Goal: Check status: Check status

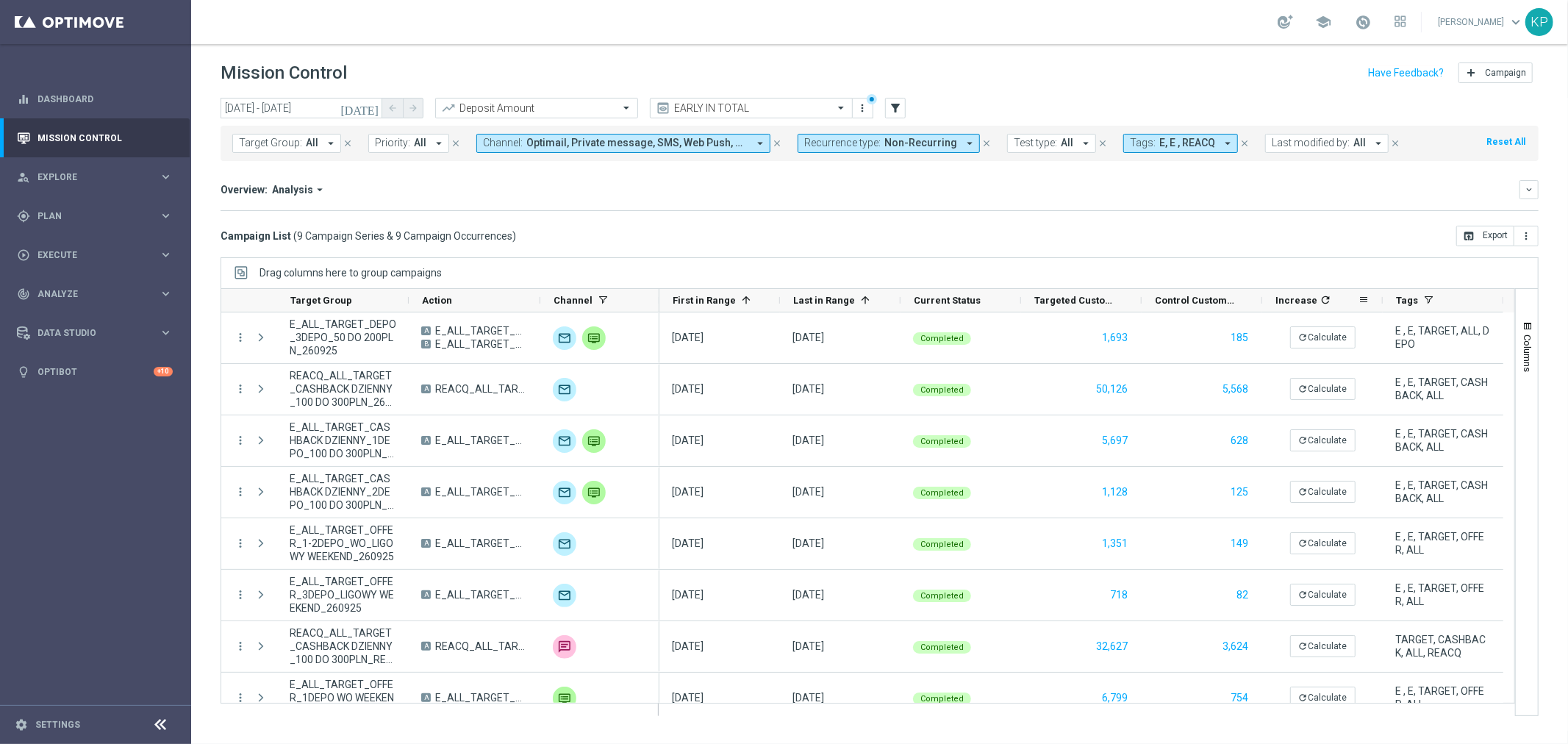
click at [1317, 302] on span "refresh" at bounding box center [1324, 300] width 14 height 16
click at [702, 302] on span "First in Range" at bounding box center [704, 300] width 63 height 11
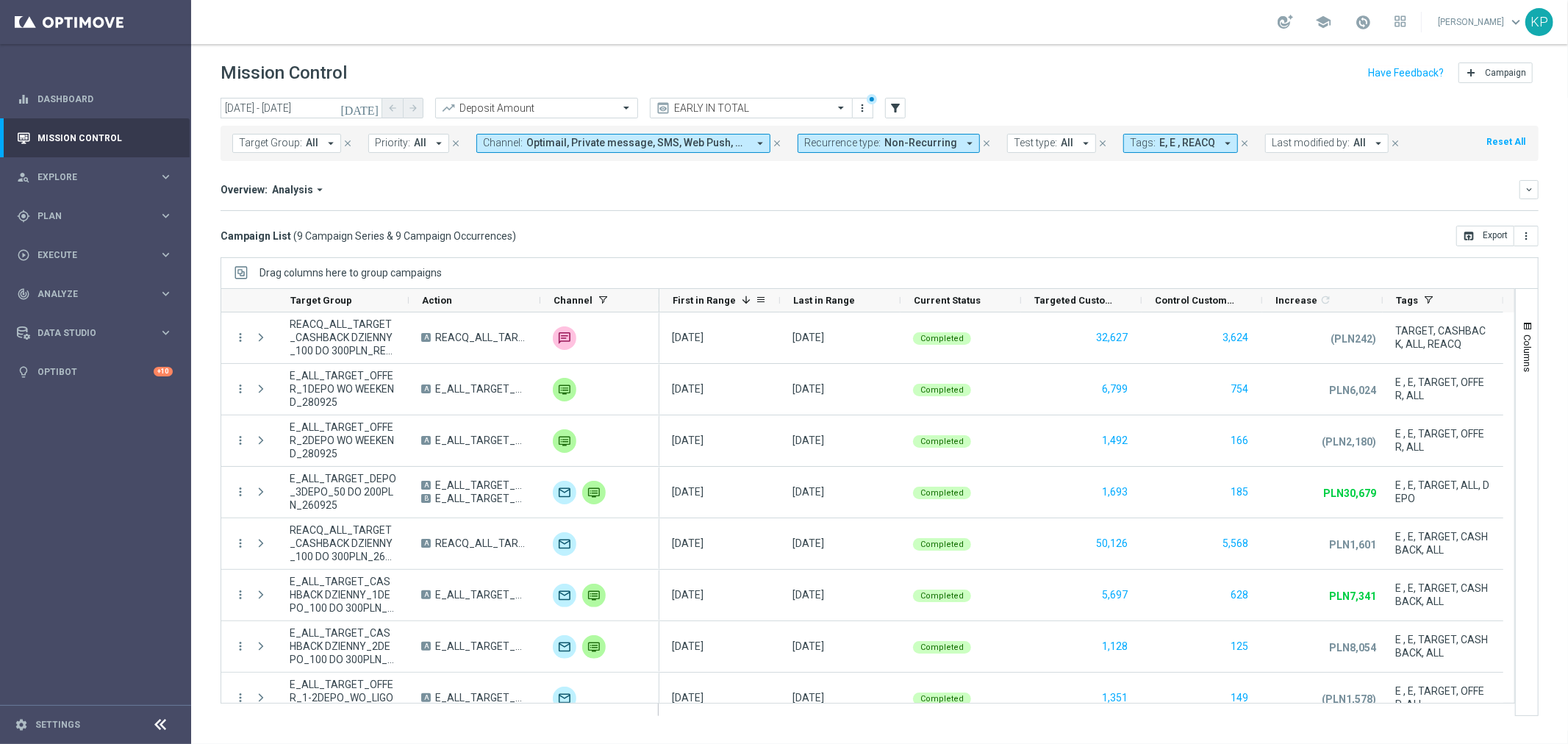
click at [729, 297] on span "First in Range" at bounding box center [704, 300] width 63 height 11
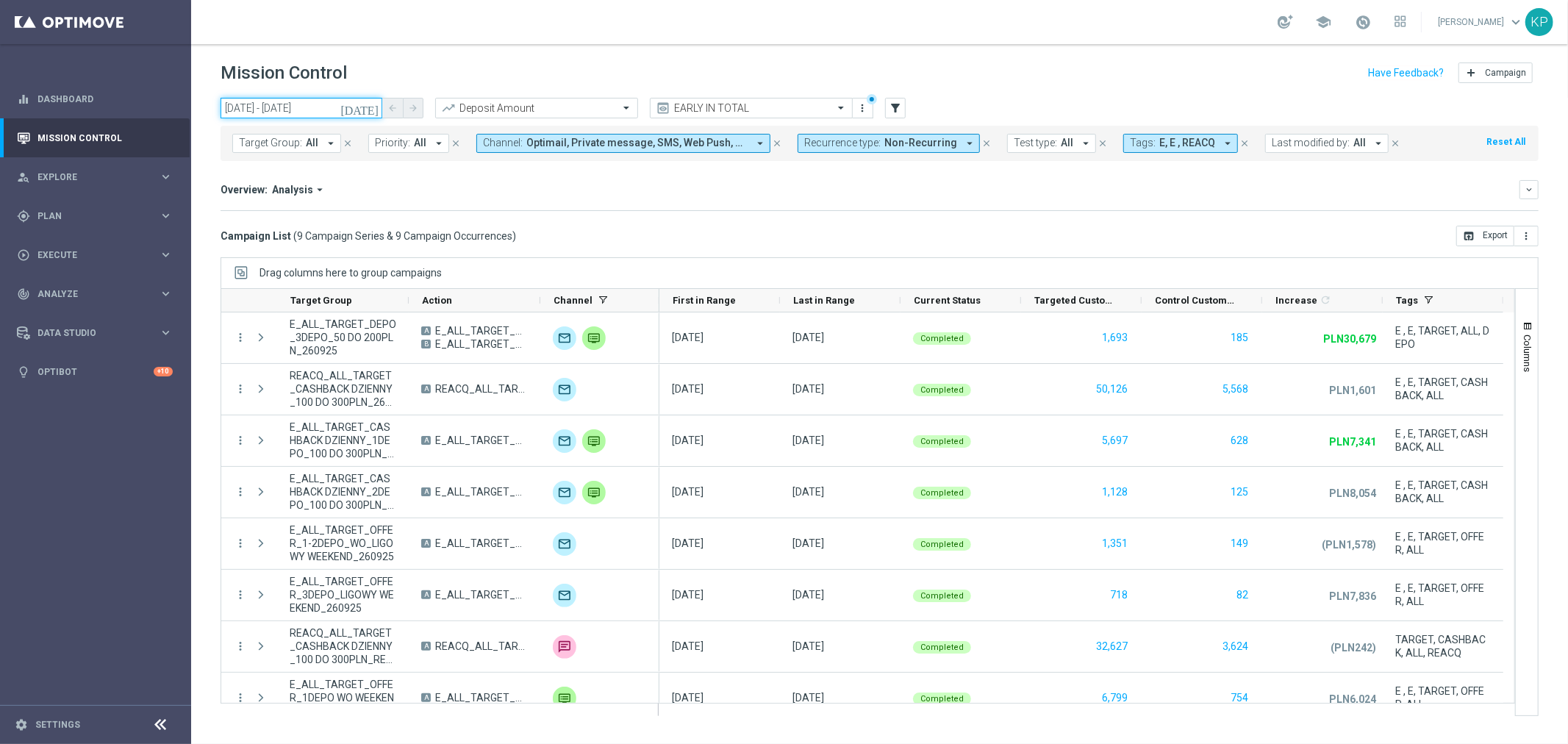
click at [335, 111] on input "[DATE] - [DATE]" at bounding box center [301, 108] width 162 height 21
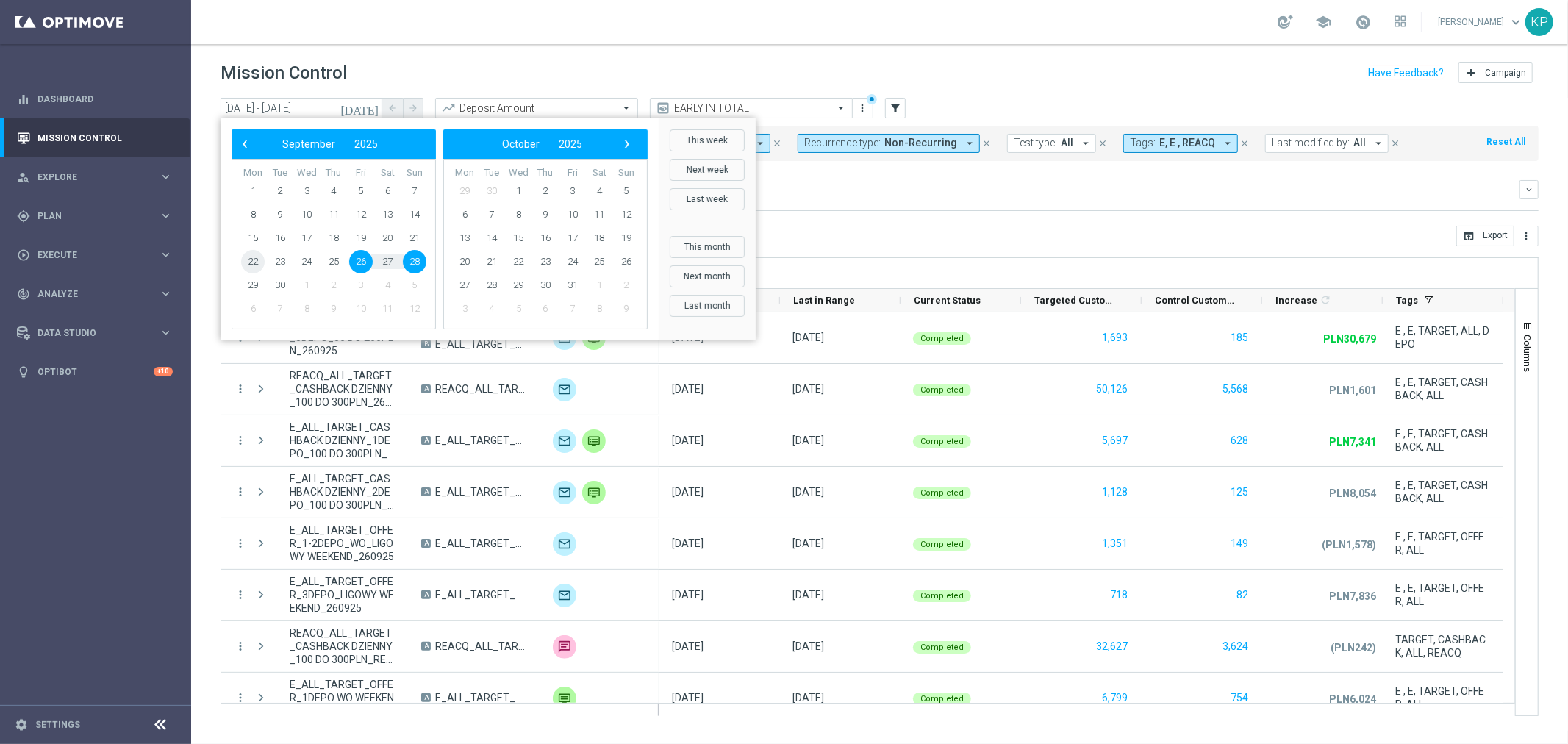
click at [247, 267] on span "22" at bounding box center [253, 261] width 24 height 24
click at [404, 265] on span "28" at bounding box center [415, 261] width 24 height 24
type input "[DATE] - [DATE]"
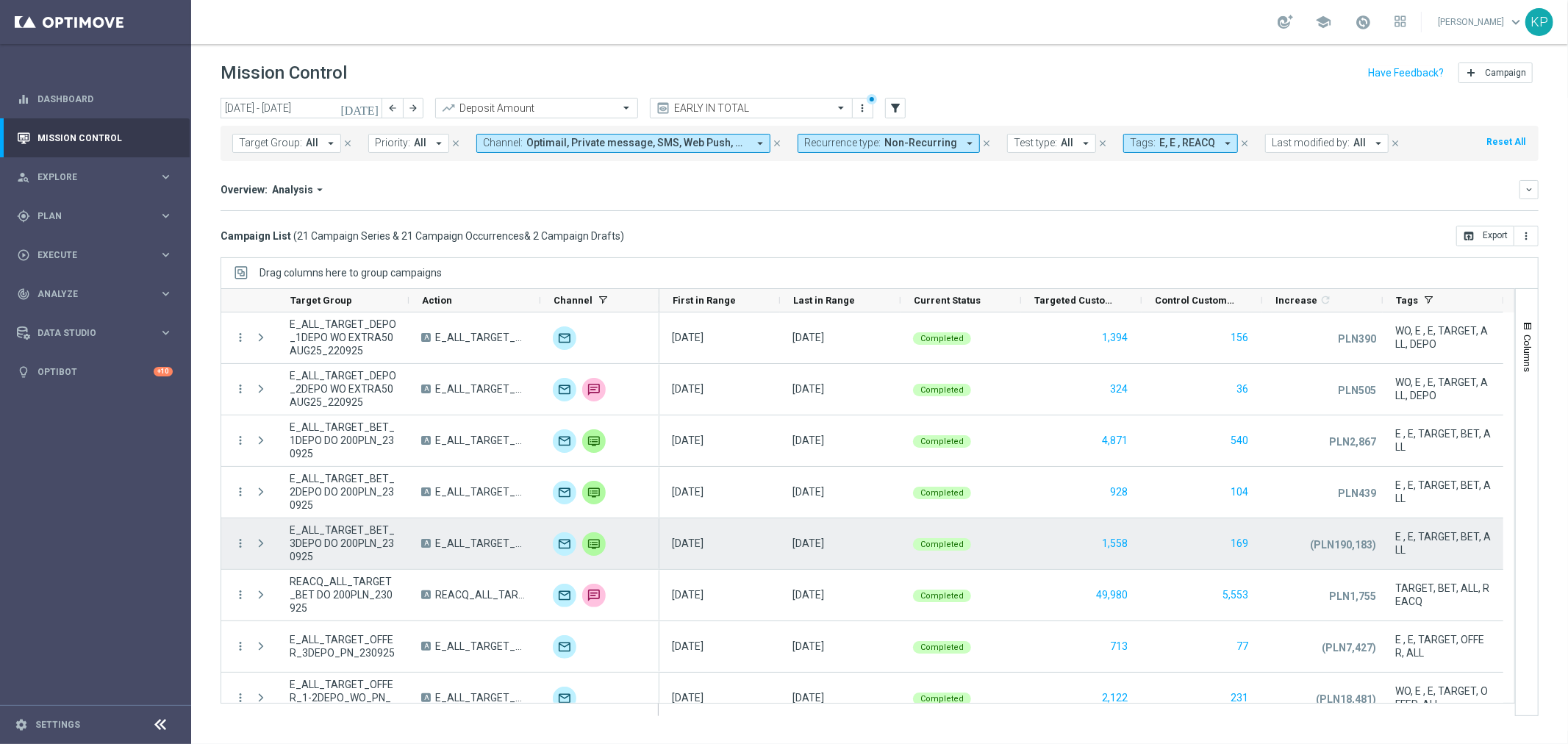
scroll to position [81, 0]
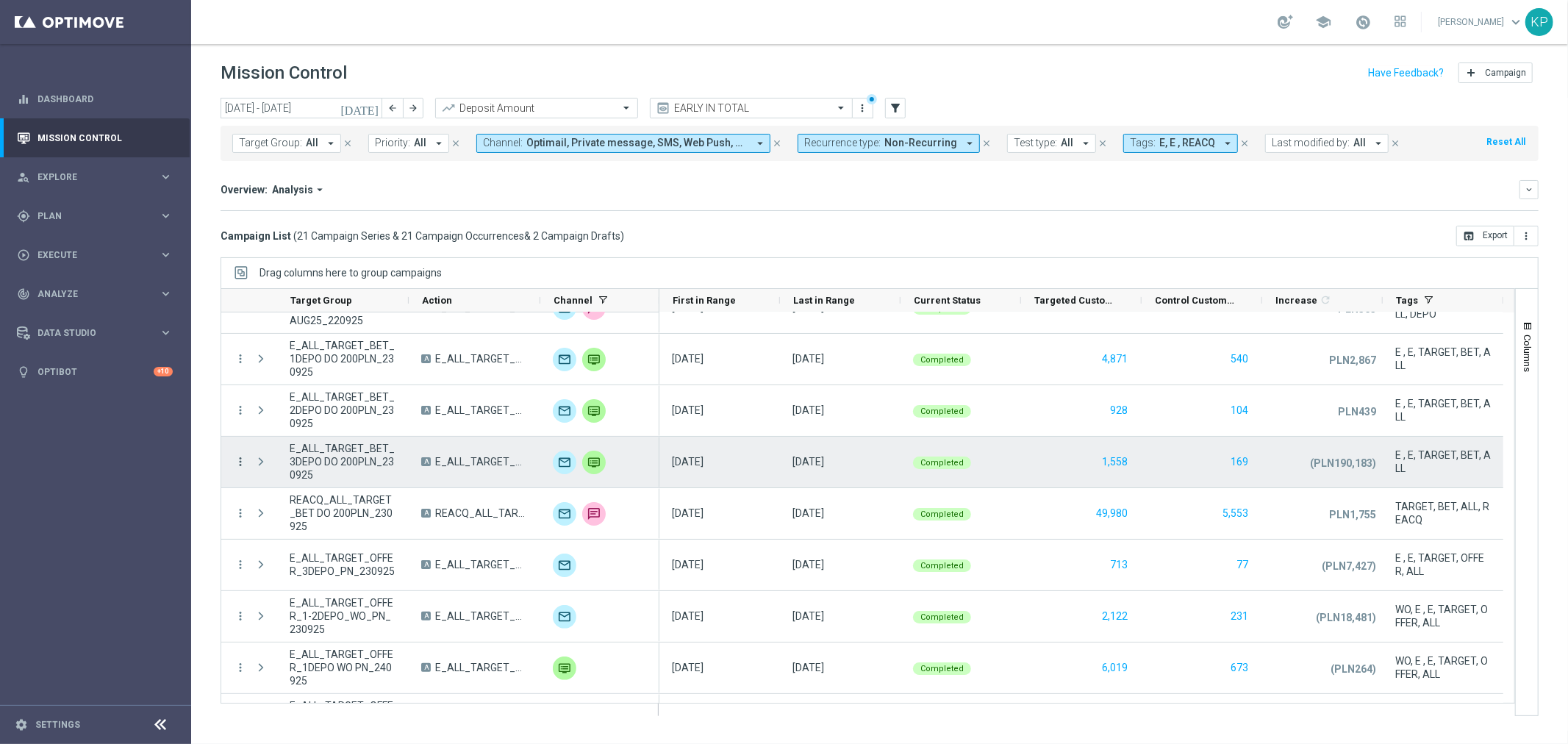
click at [243, 463] on icon "more_vert" at bounding box center [240, 461] width 13 height 13
click at [269, 471] on span "Campaign Details" at bounding box center [306, 471] width 74 height 10
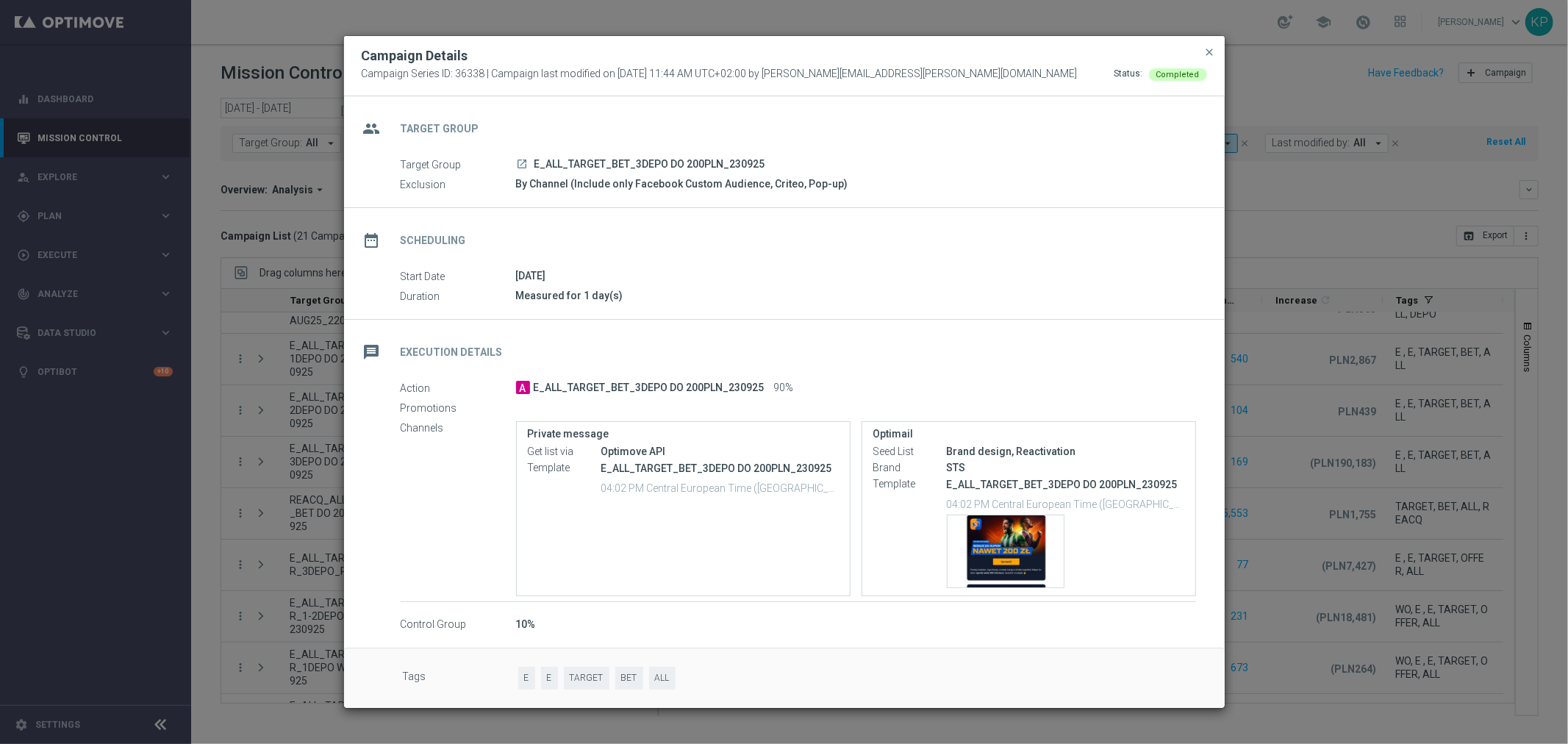
click at [1327, 444] on modal-container "Campaign Details Campaign Series ID: 36338 | Campaign last modified on [DATE] 1…" at bounding box center [784, 372] width 1568 height 744
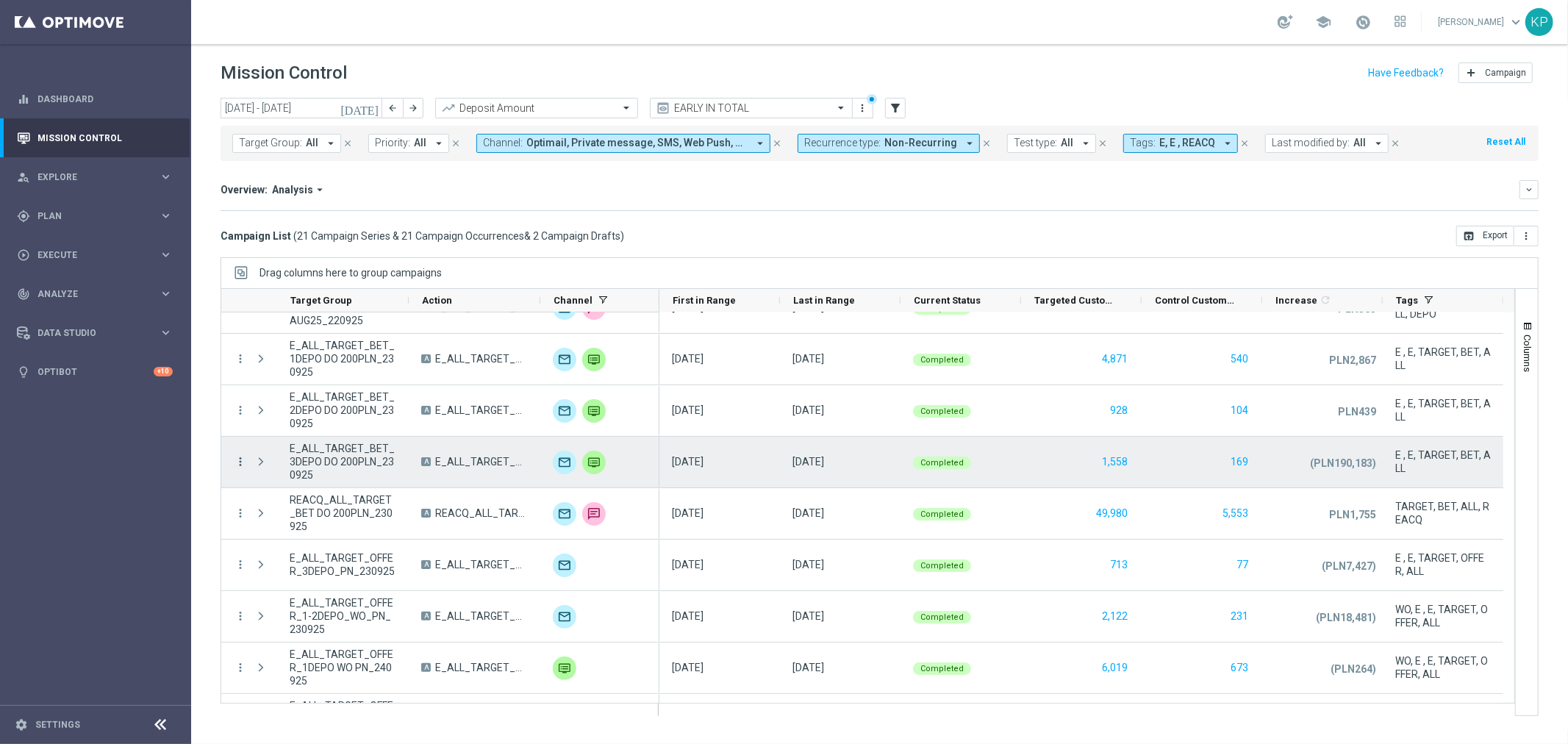
click at [233, 455] on icon "more_vert" at bounding box center [240, 461] width 13 height 13
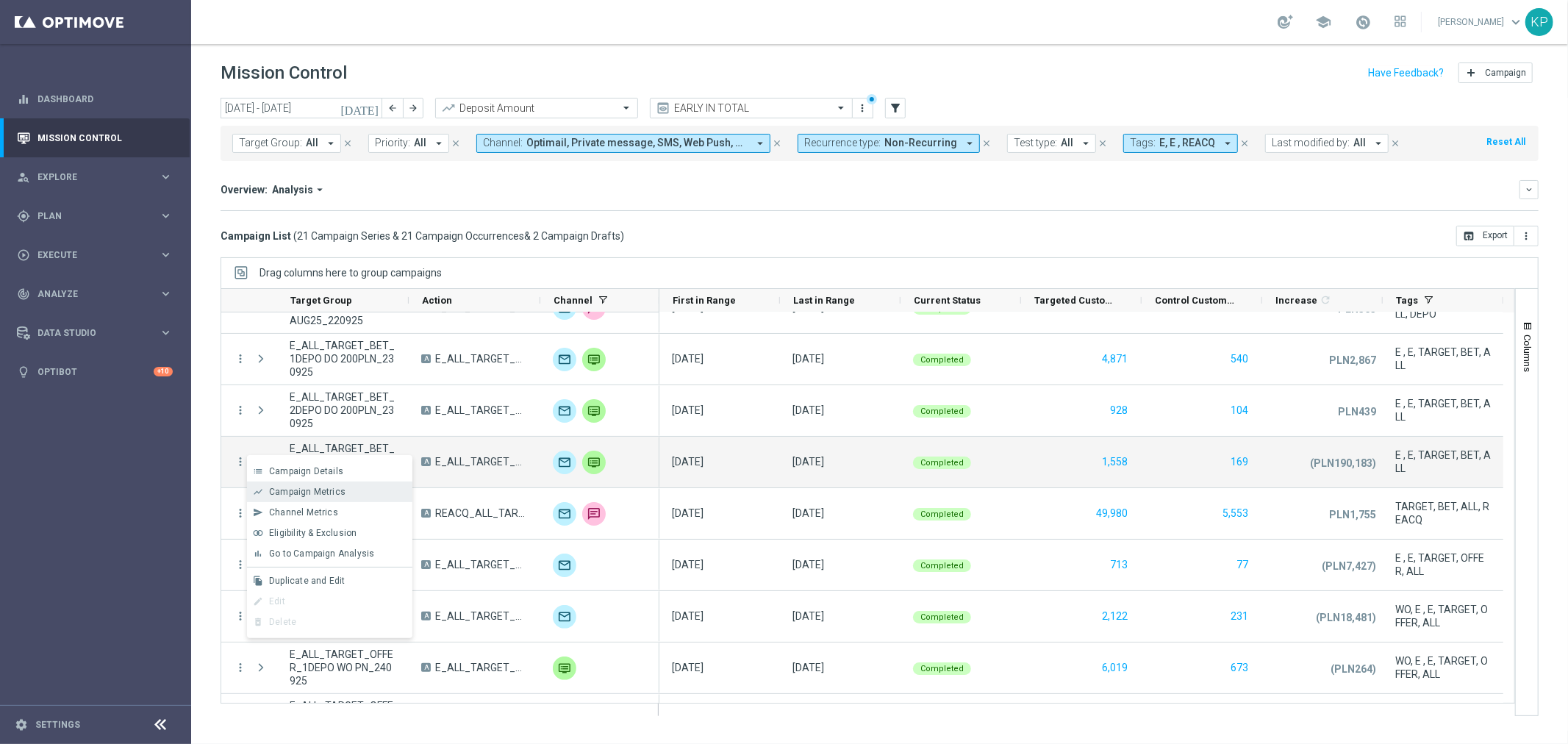
click at [282, 487] on span "Campaign Metrics" at bounding box center [307, 492] width 76 height 10
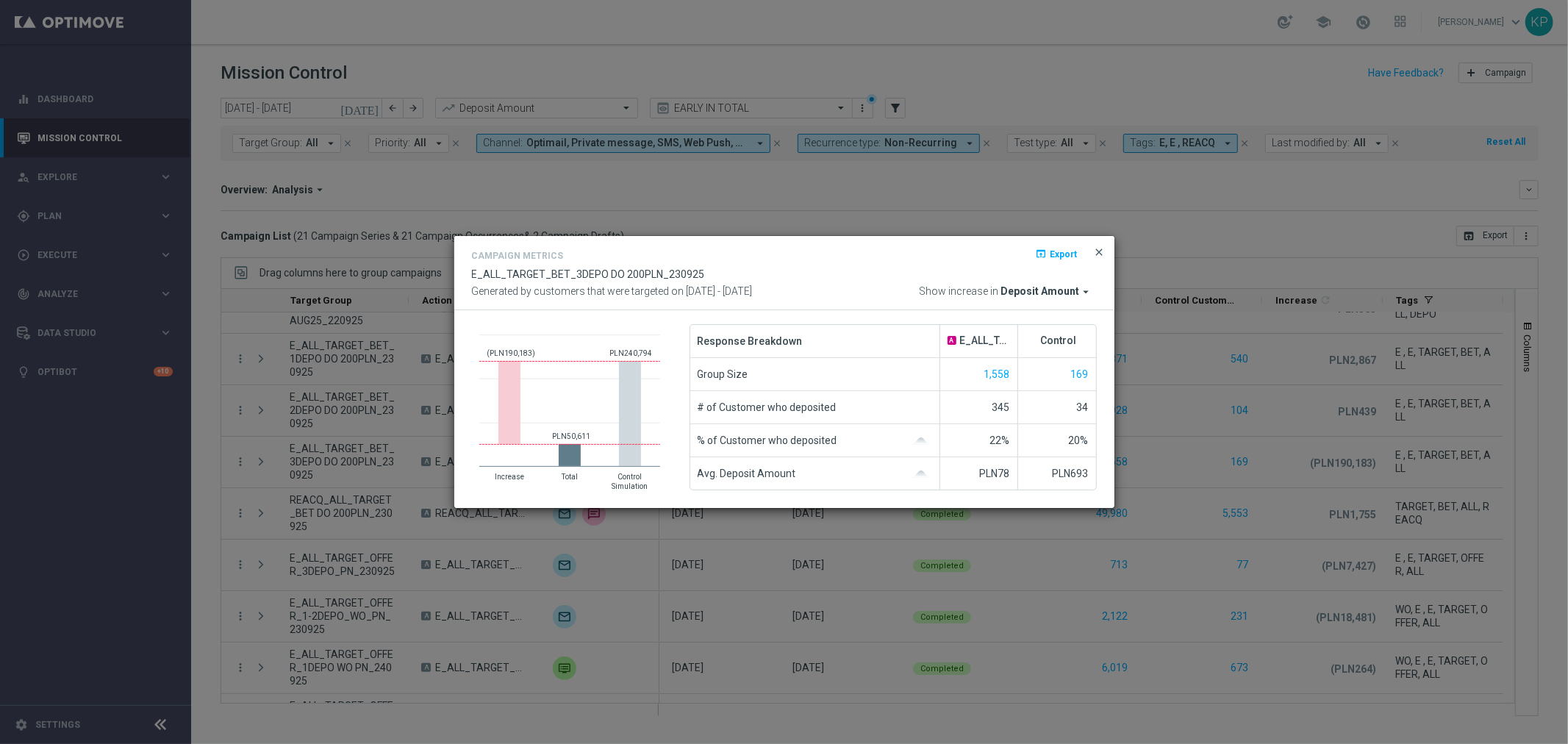
click at [1100, 254] on span "close" at bounding box center [1099, 252] width 11 height 11
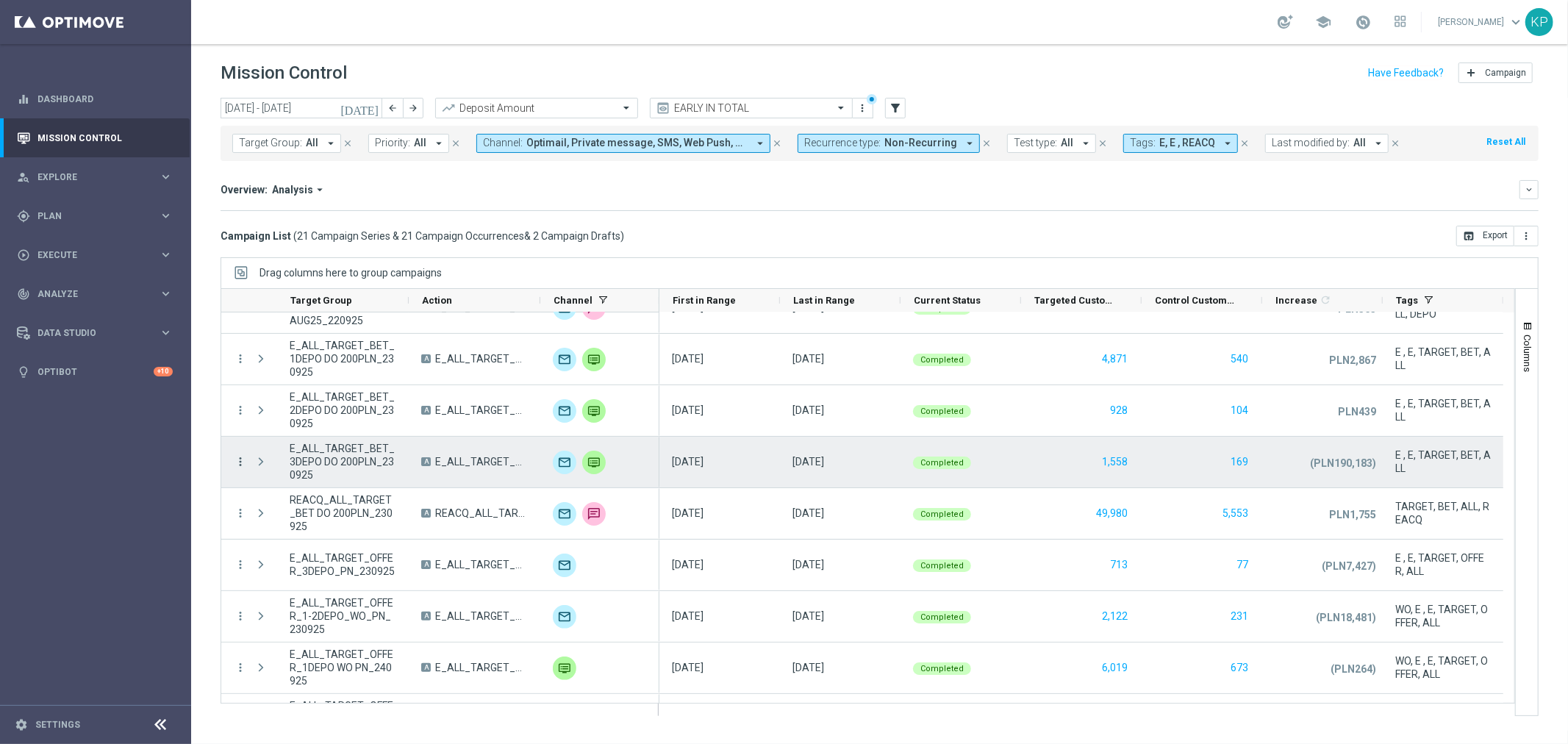
click at [233, 455] on icon "more_vert" at bounding box center [240, 461] width 13 height 13
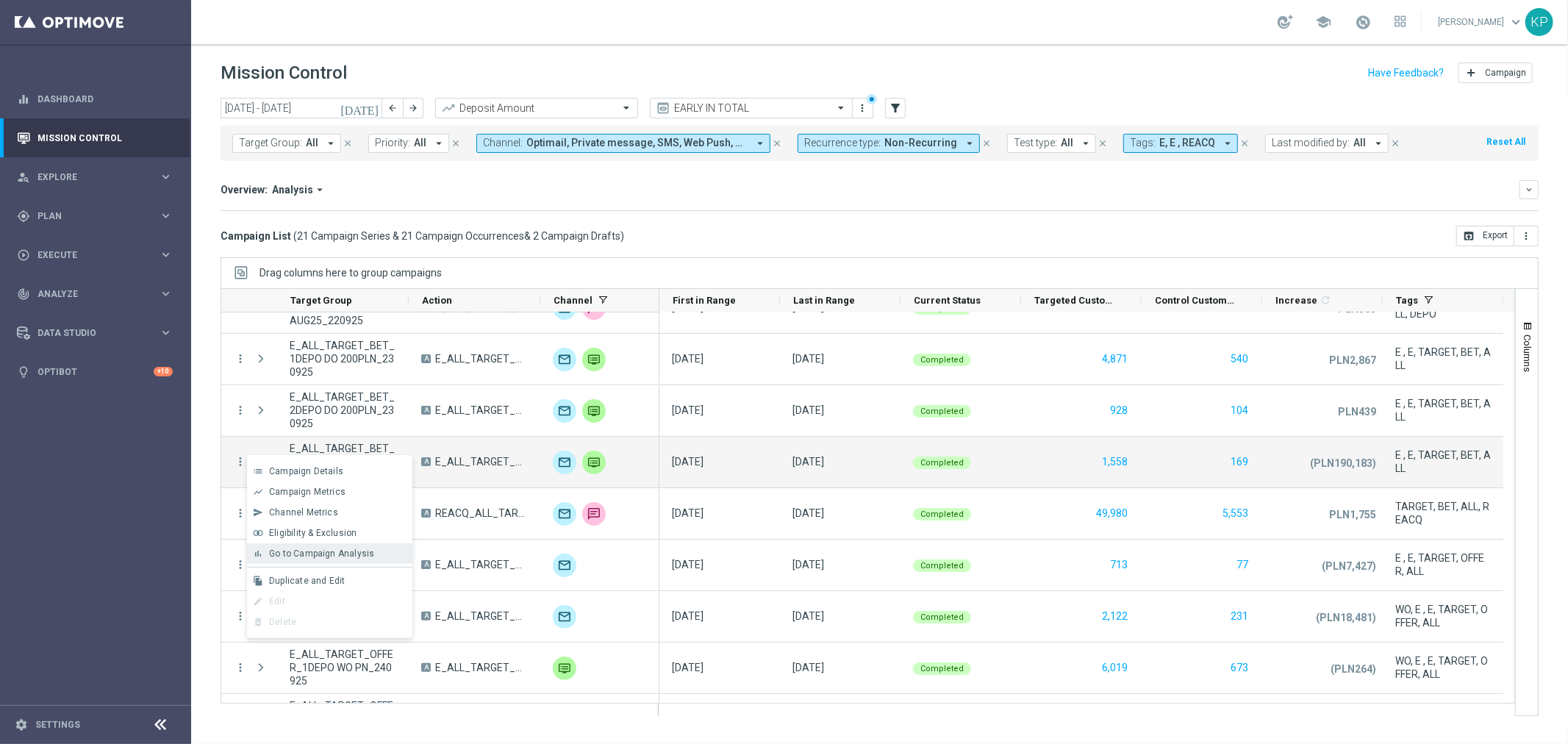
click at [288, 549] on span "Go to Campaign Analysis" at bounding box center [322, 553] width 105 height 10
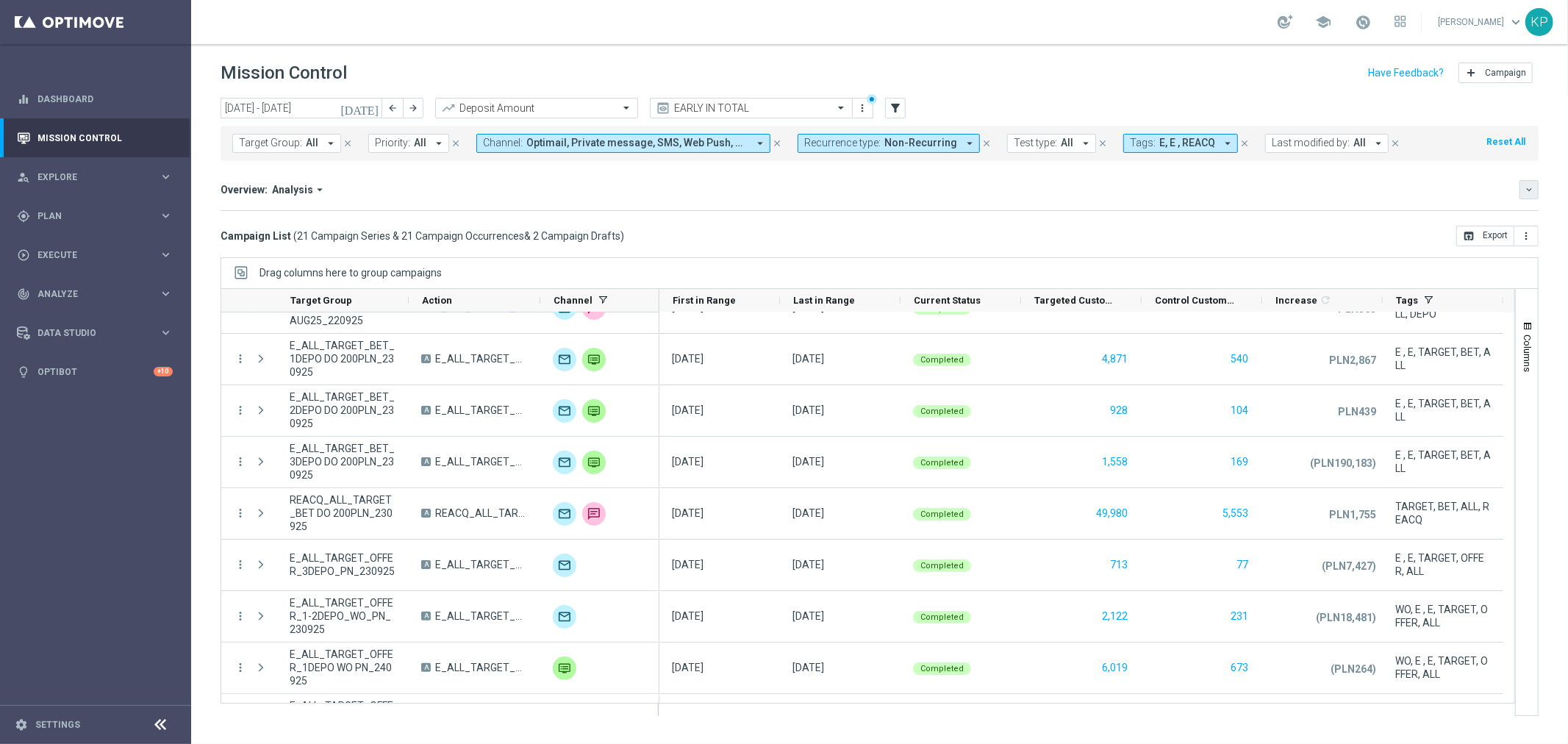
click at [1525, 189] on icon "keyboard_arrow_down" at bounding box center [1530, 190] width 10 height 10
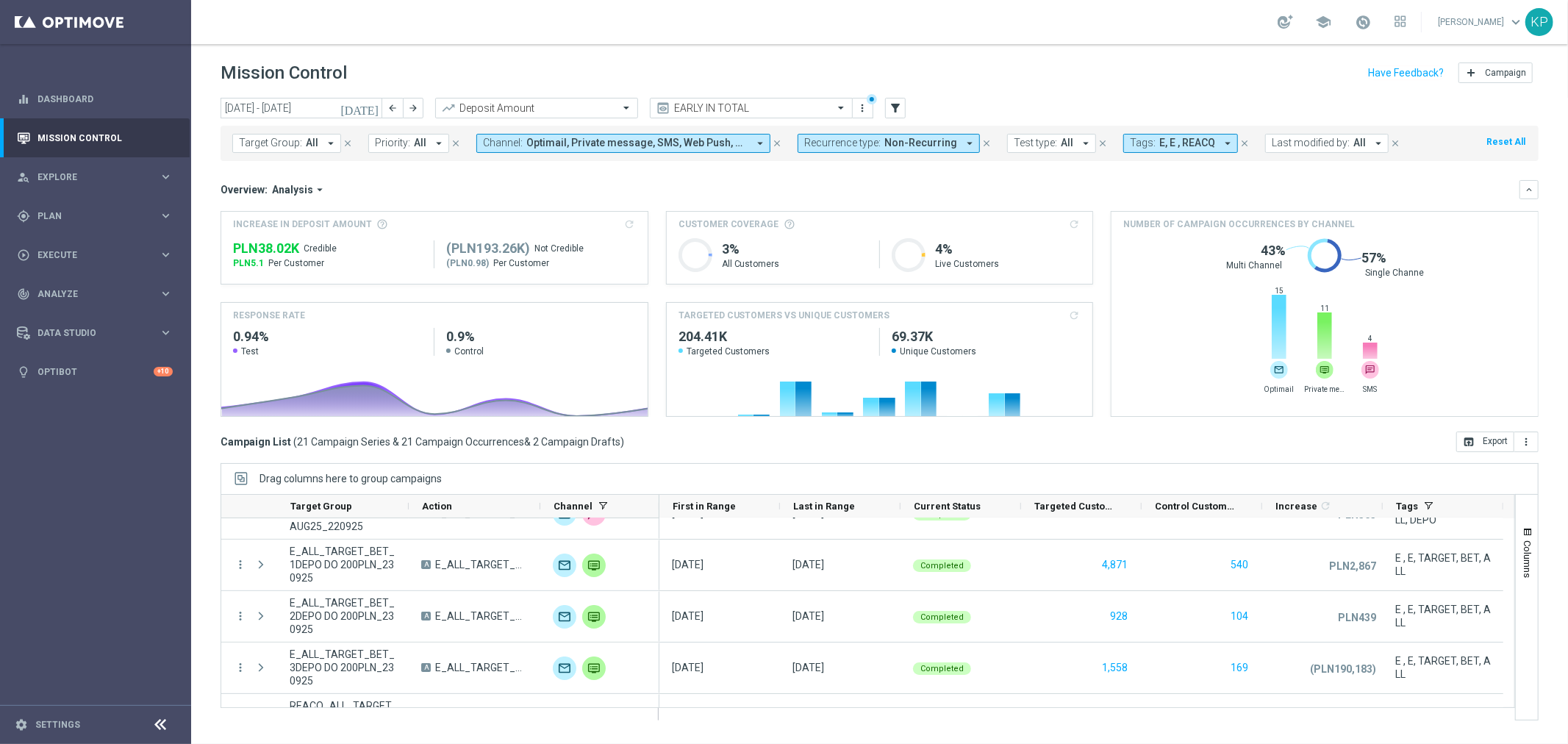
click at [1186, 151] on button "Tags: E, E , REACQ arrow_drop_down" at bounding box center [1181, 143] width 115 height 19
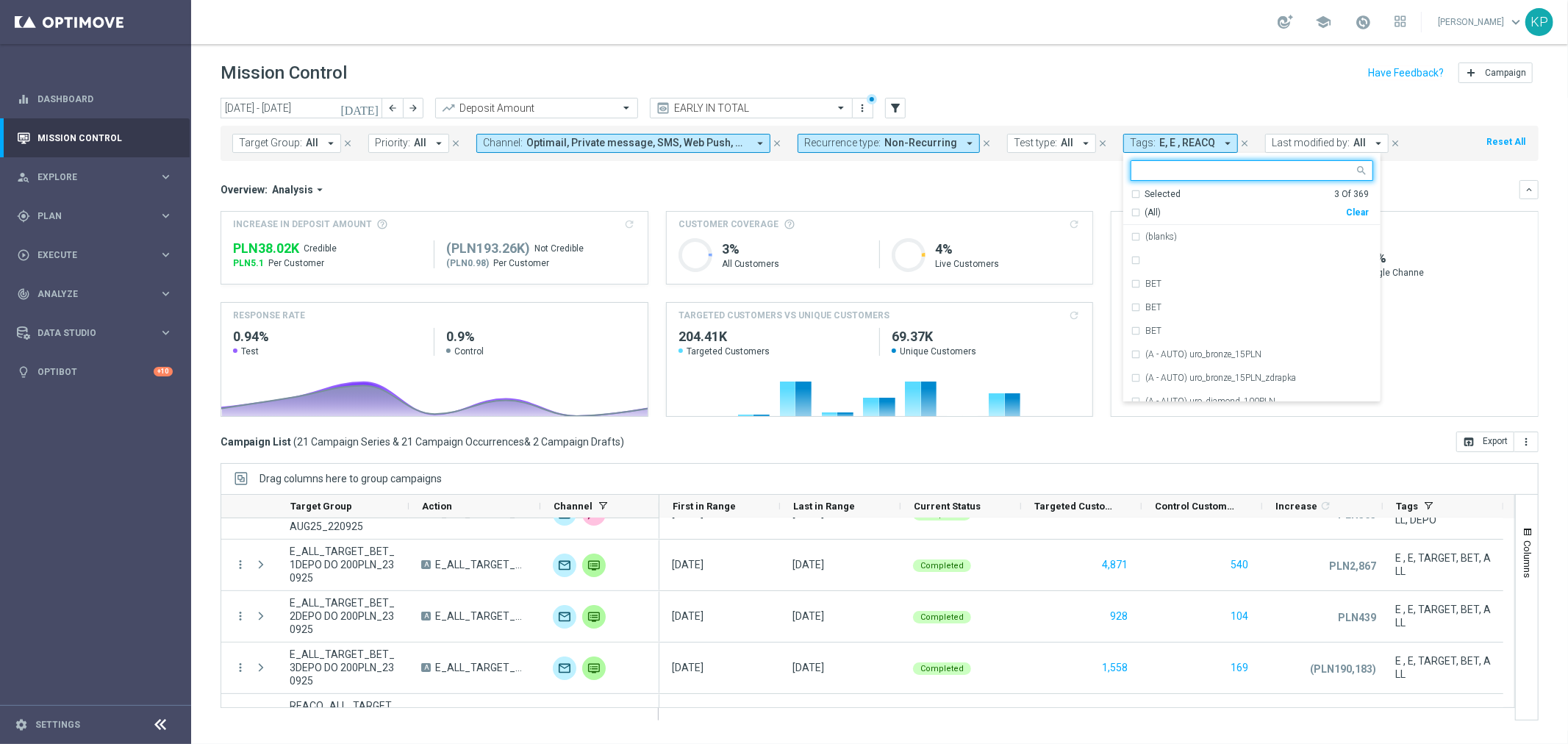
scroll to position [0, 0]
click at [1159, 191] on div "Selected" at bounding box center [1162, 194] width 36 height 12
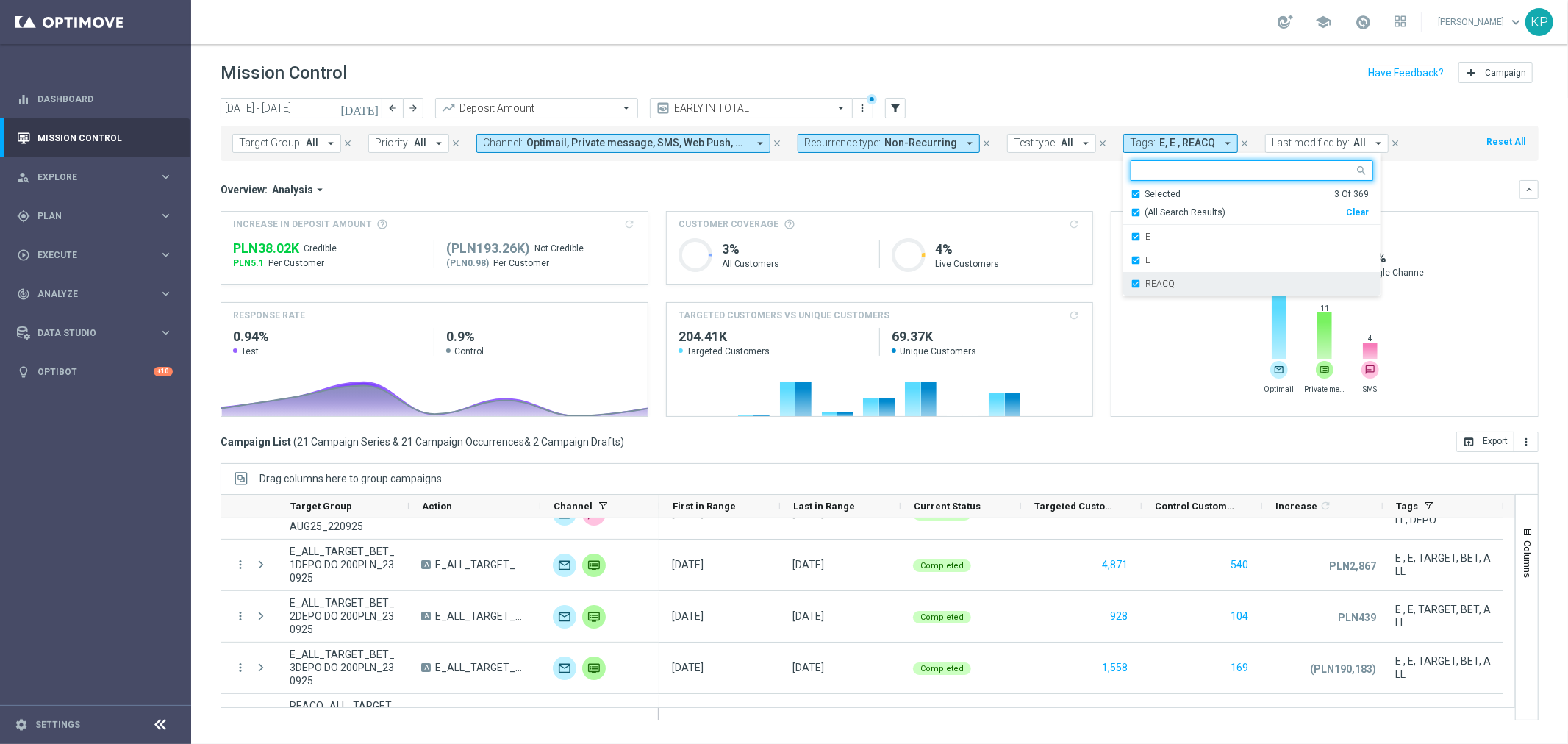
click at [1165, 282] on div "REACQ" at bounding box center [1259, 283] width 228 height 9
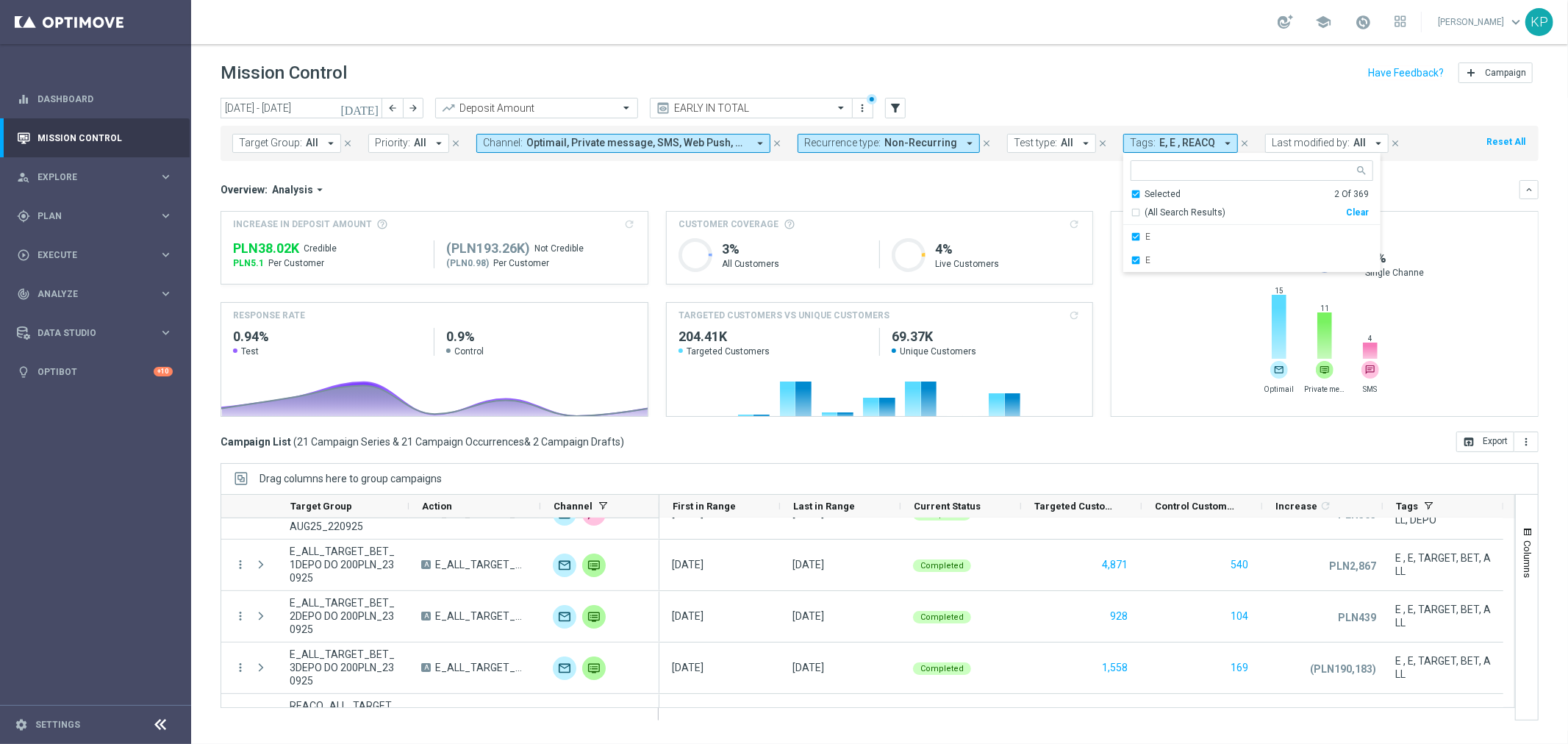
click at [1055, 180] on div "Overview: Analysis arrow_drop_down keyboard_arrow_down" at bounding box center [879, 190] width 1318 height 19
click at [1521, 185] on button "keyboard_arrow_down" at bounding box center [1530, 190] width 19 height 19
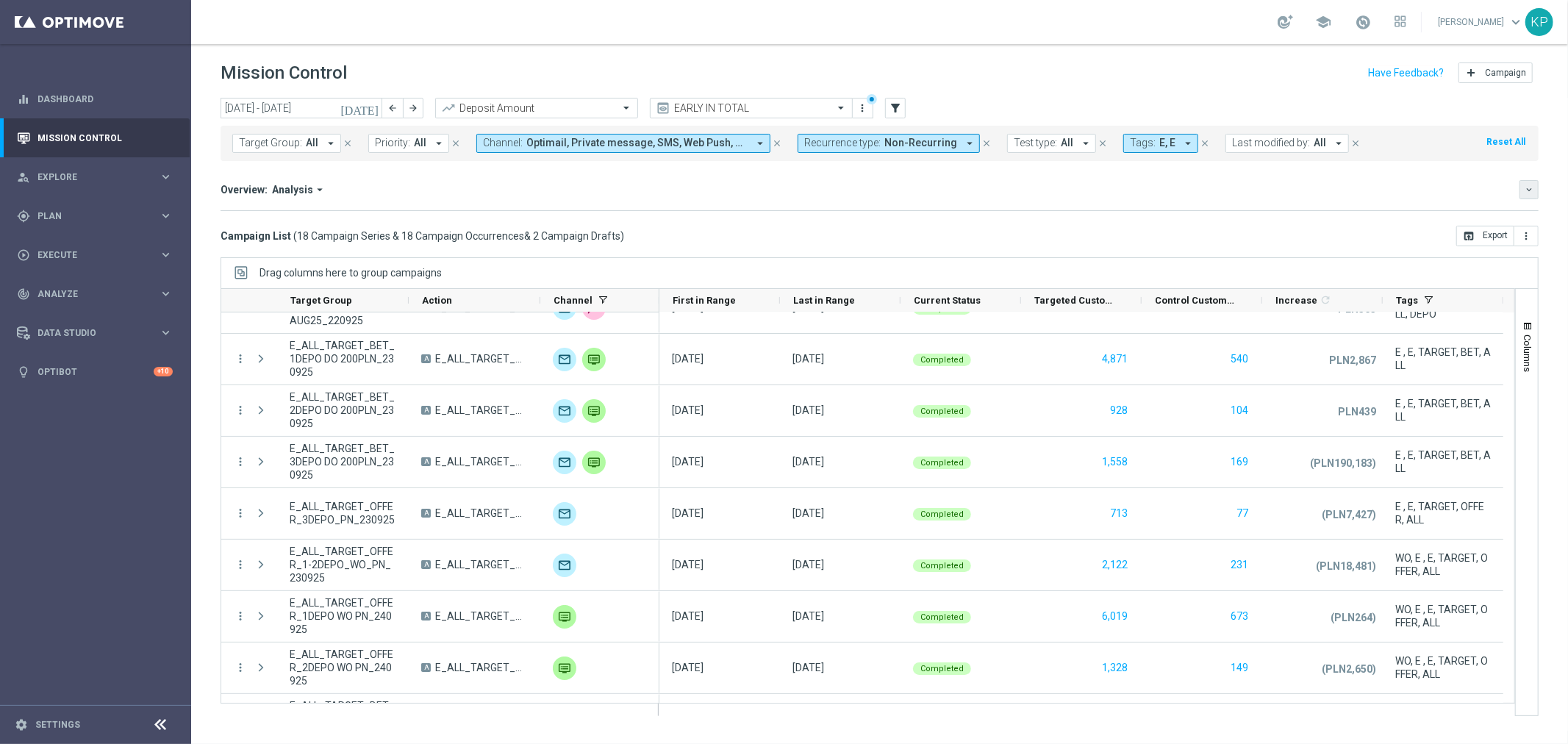
click at [1530, 187] on icon "keyboard_arrow_down" at bounding box center [1530, 190] width 10 height 10
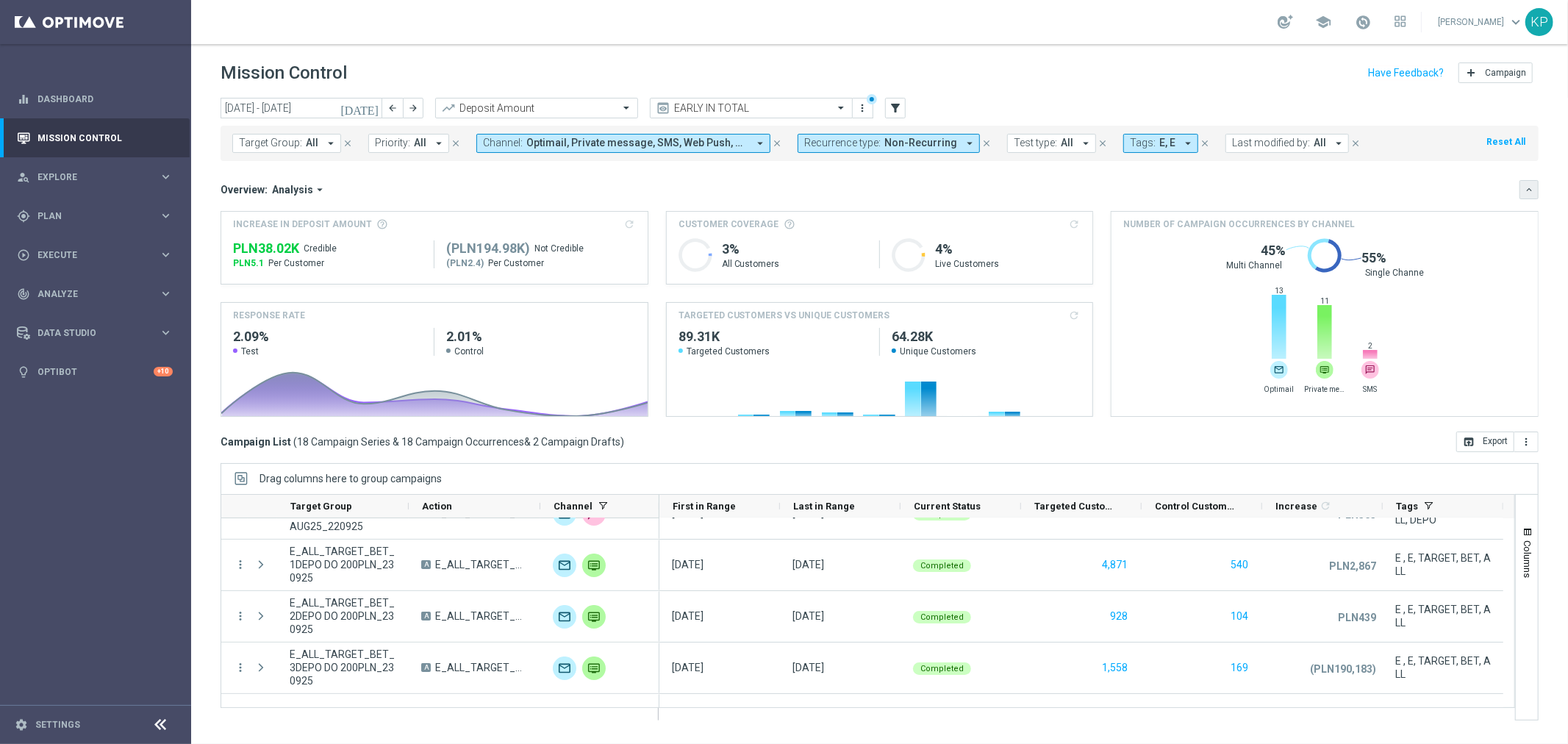
click at [1530, 187] on icon "keyboard_arrow_down" at bounding box center [1530, 190] width 10 height 10
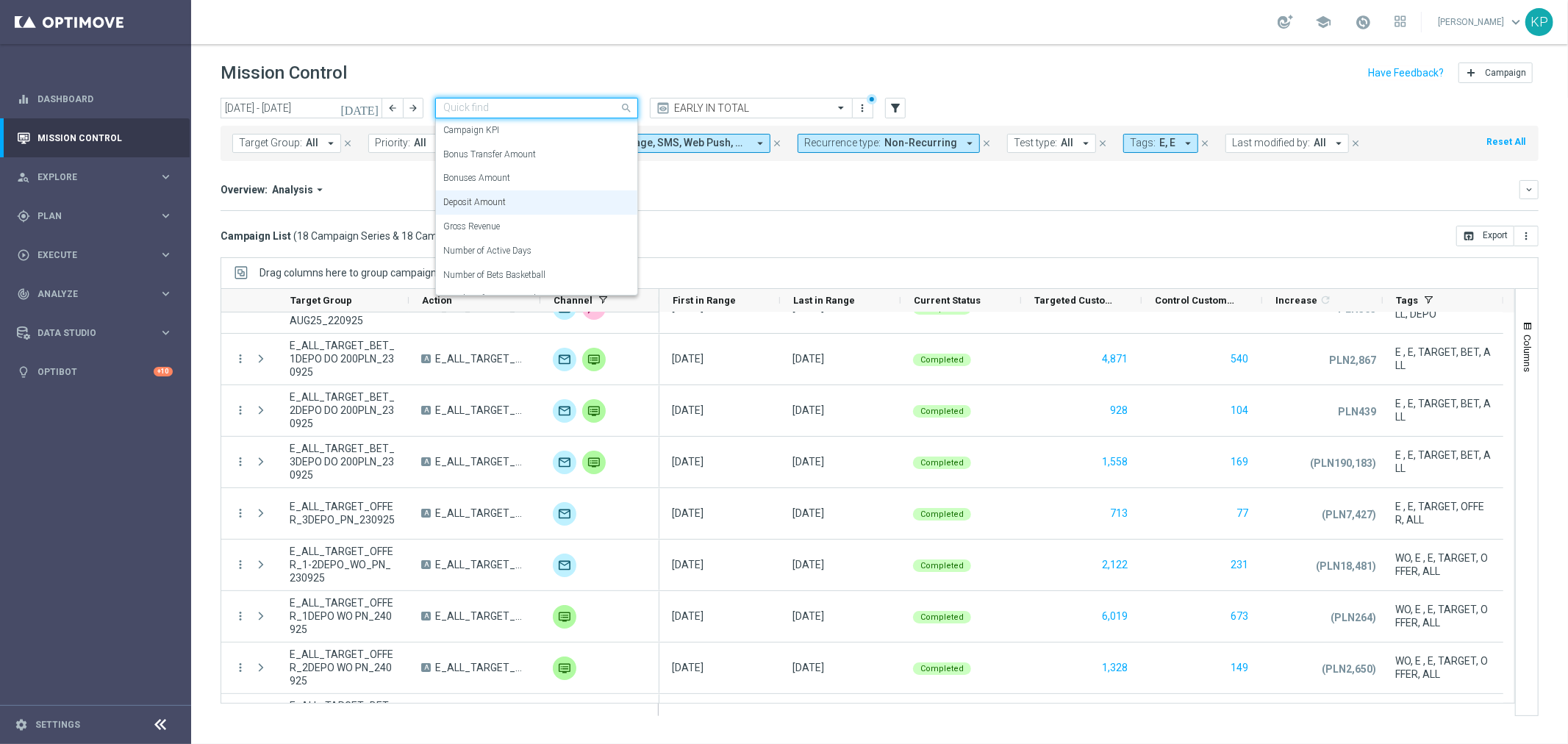
click at [604, 107] on div at bounding box center [537, 108] width 201 height 12
click at [571, 145] on div "Bonus Transfer Amount" at bounding box center [537, 155] width 187 height 24
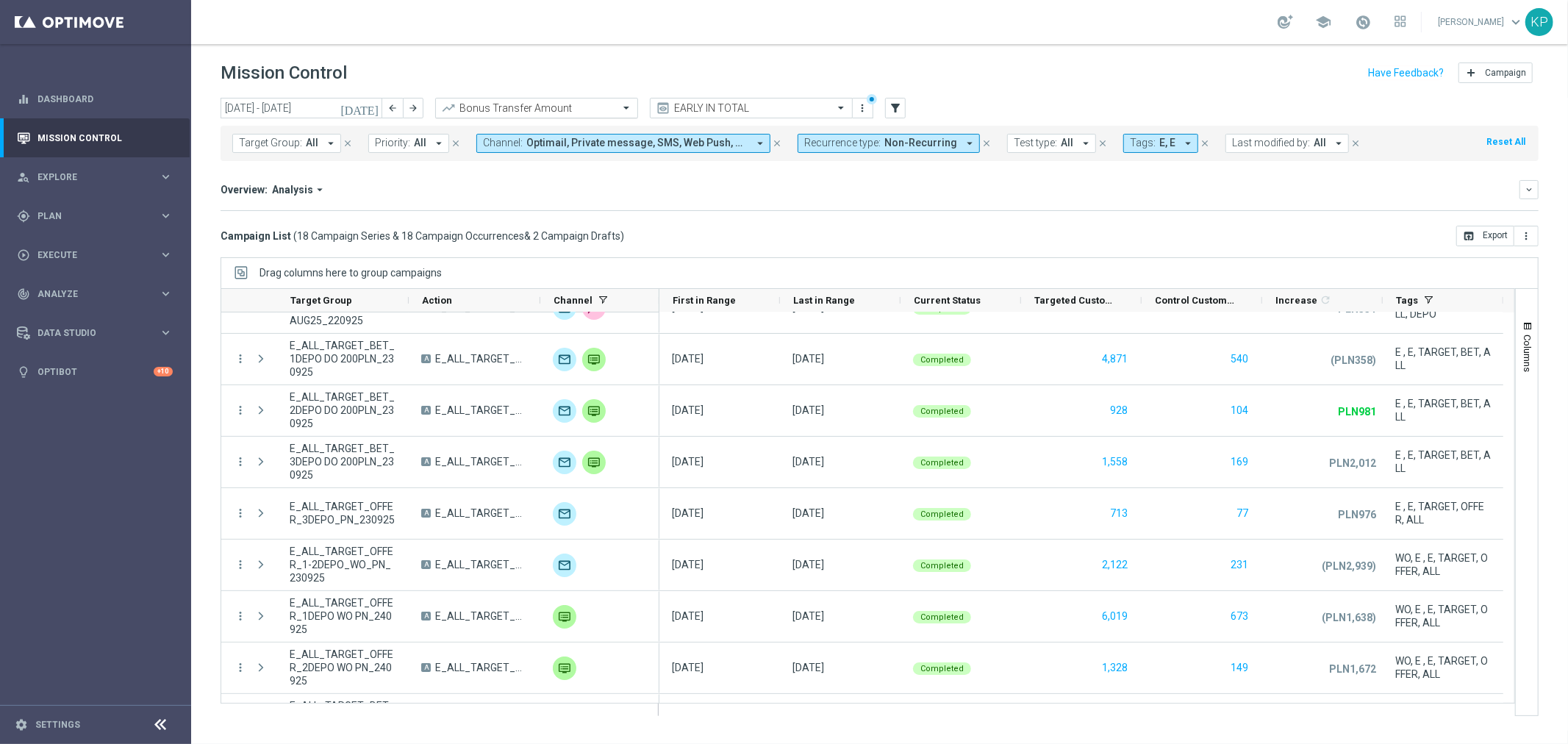
click at [582, 108] on input "text" at bounding box center [522, 108] width 157 height 12
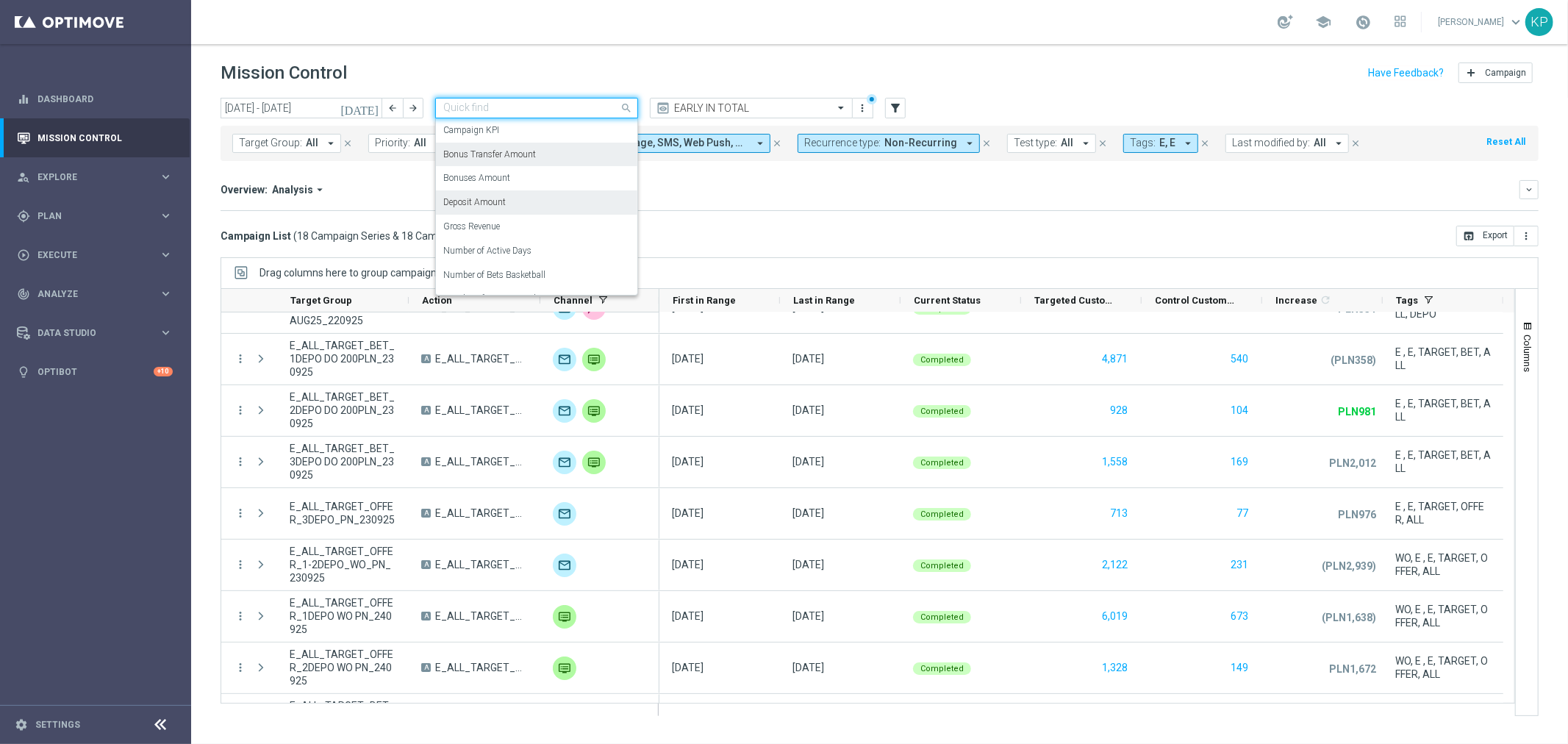
click at [530, 207] on div "Deposit Amount" at bounding box center [537, 203] width 187 height 24
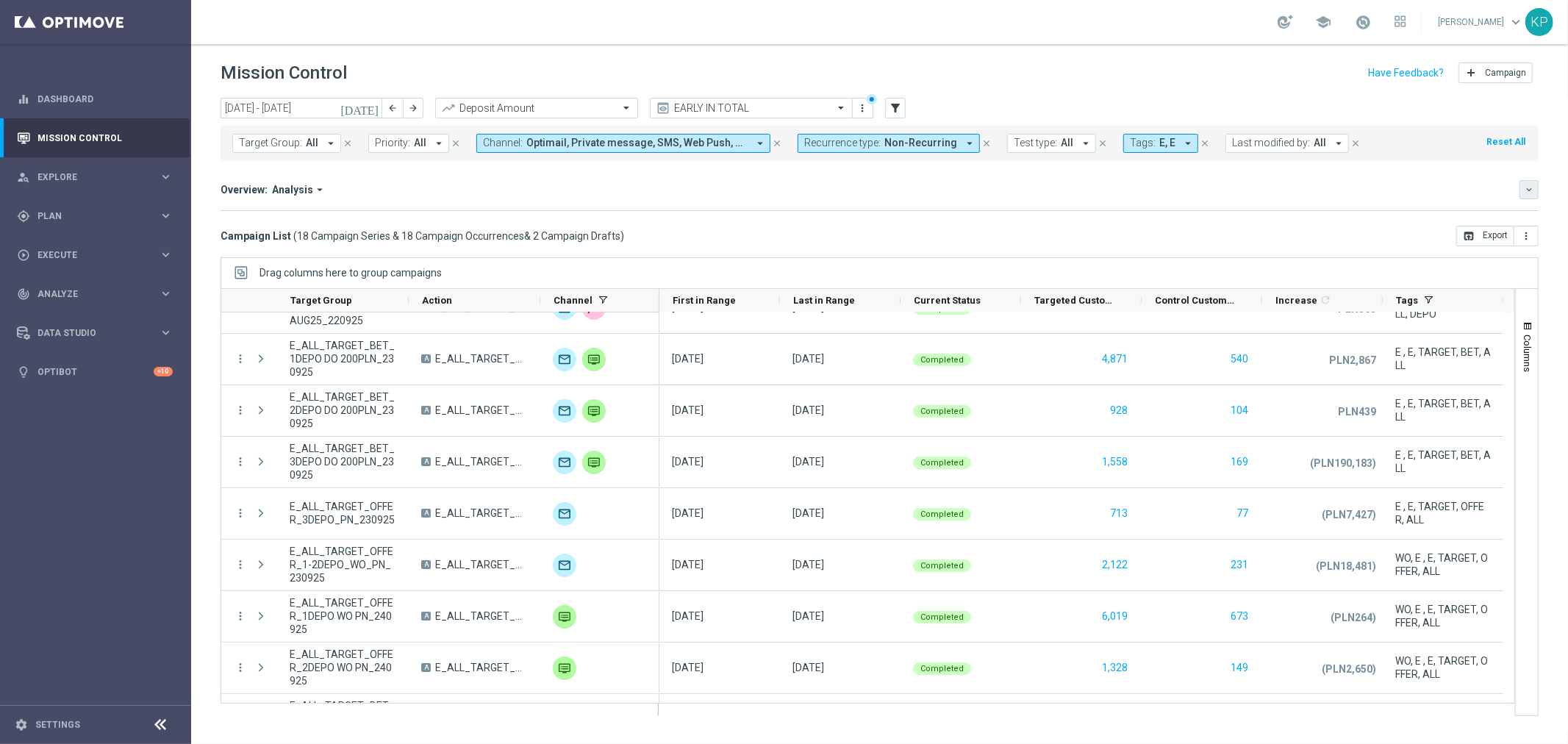
click at [1534, 196] on button "keyboard_arrow_down" at bounding box center [1530, 190] width 19 height 19
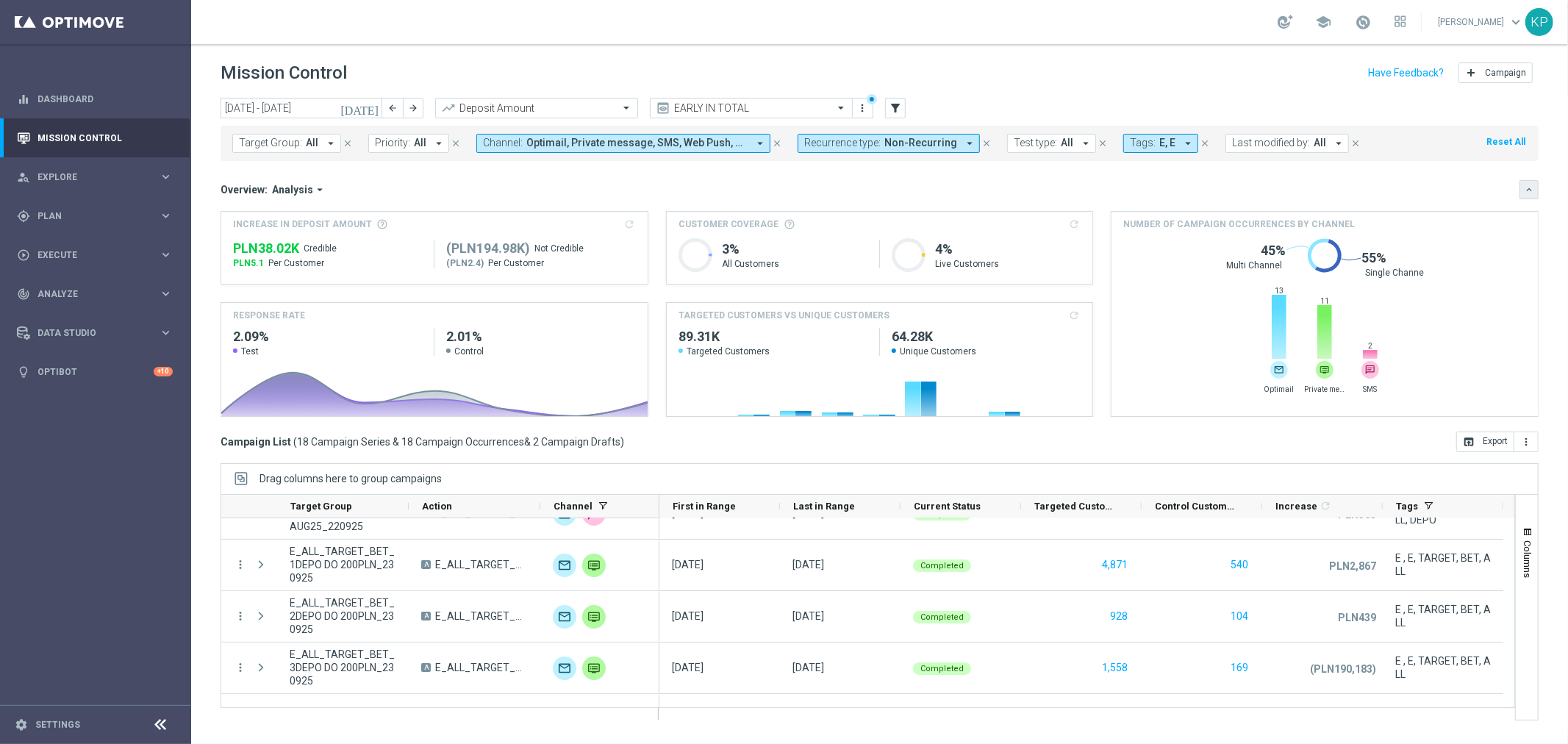
click at [1534, 196] on button "keyboard_arrow_down" at bounding box center [1530, 190] width 19 height 19
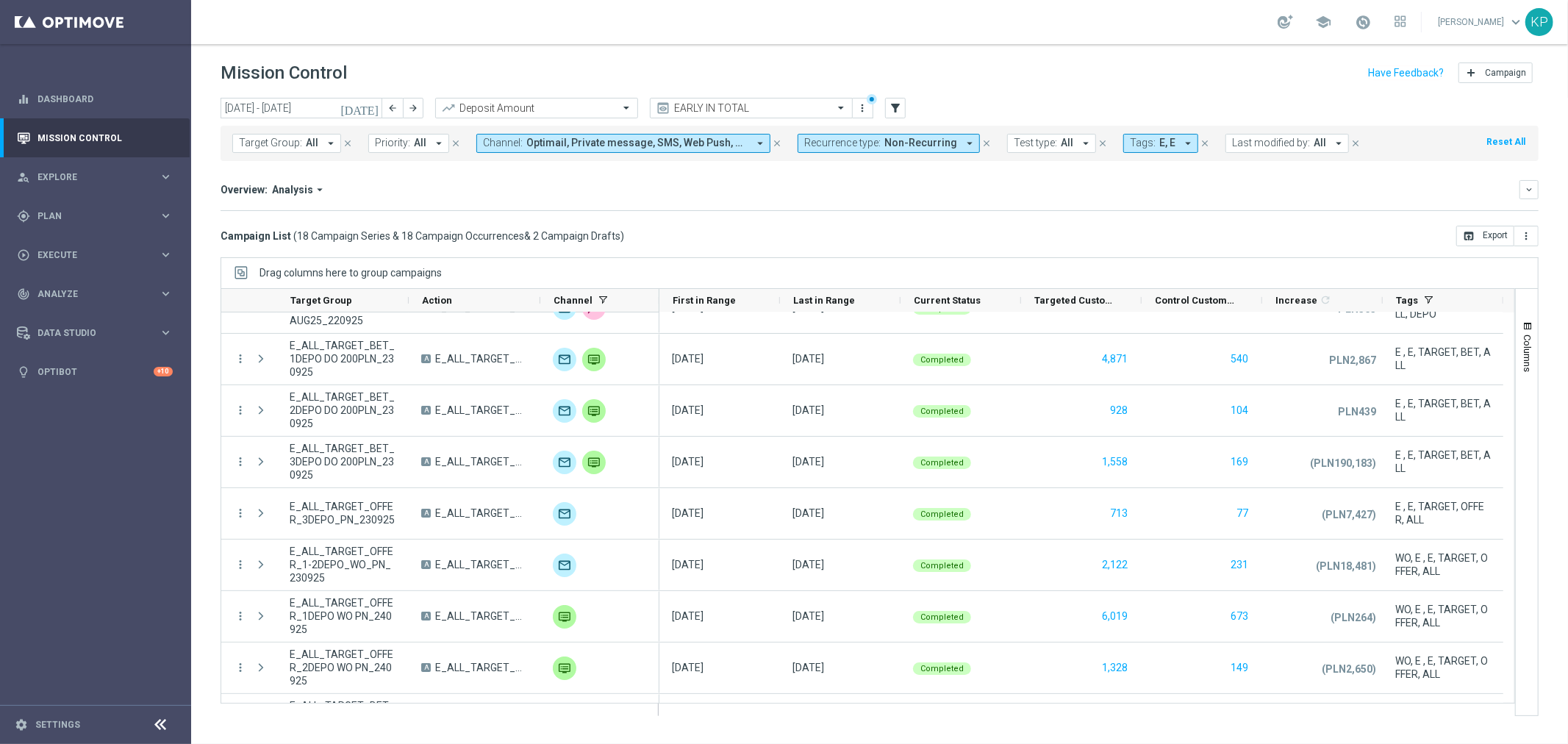
click at [1136, 226] on div "Campaign List ( 18 Campaign Series & 18 Campaign Occurrences & 2 Campaign Draft…" at bounding box center [879, 236] width 1318 height 21
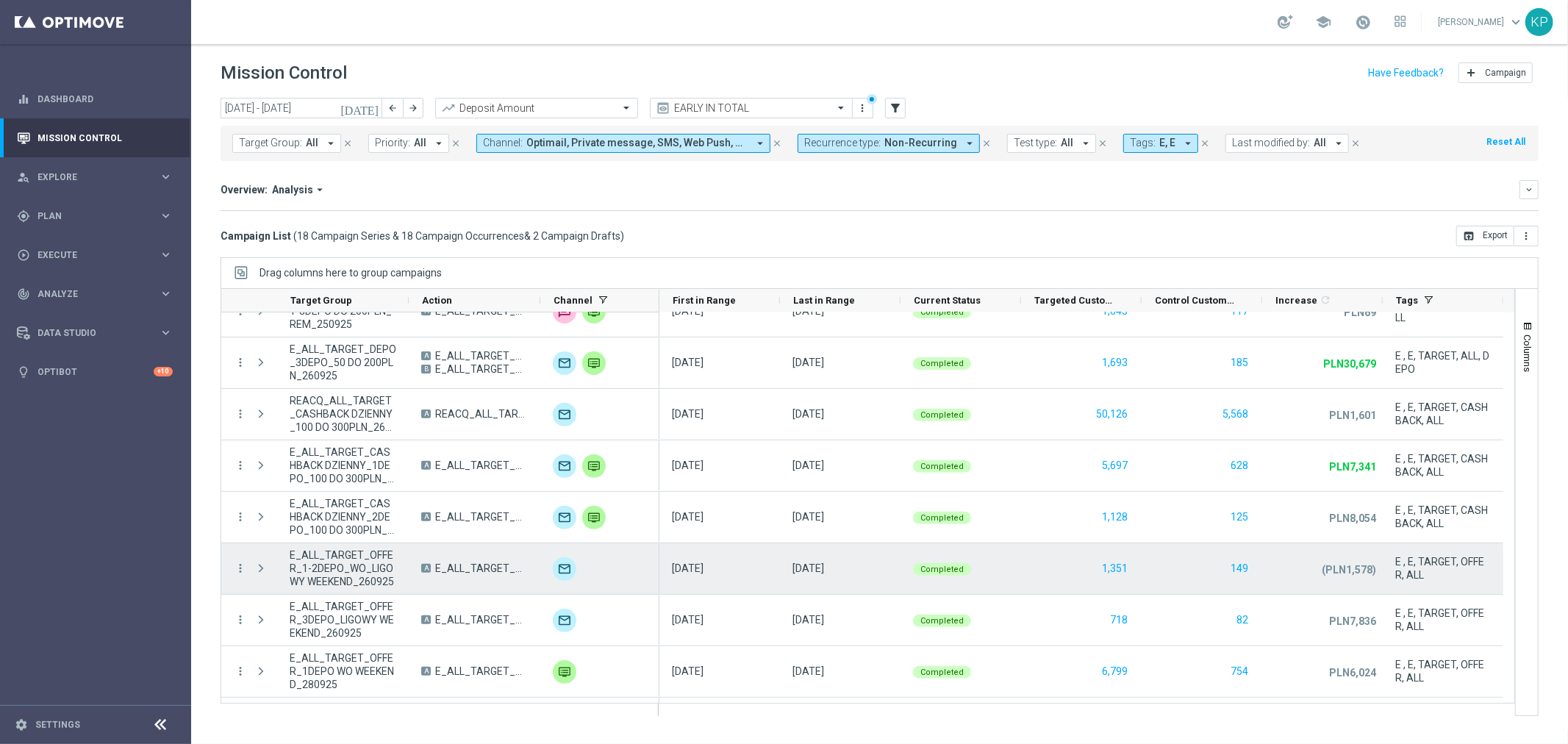
scroll to position [638, 0]
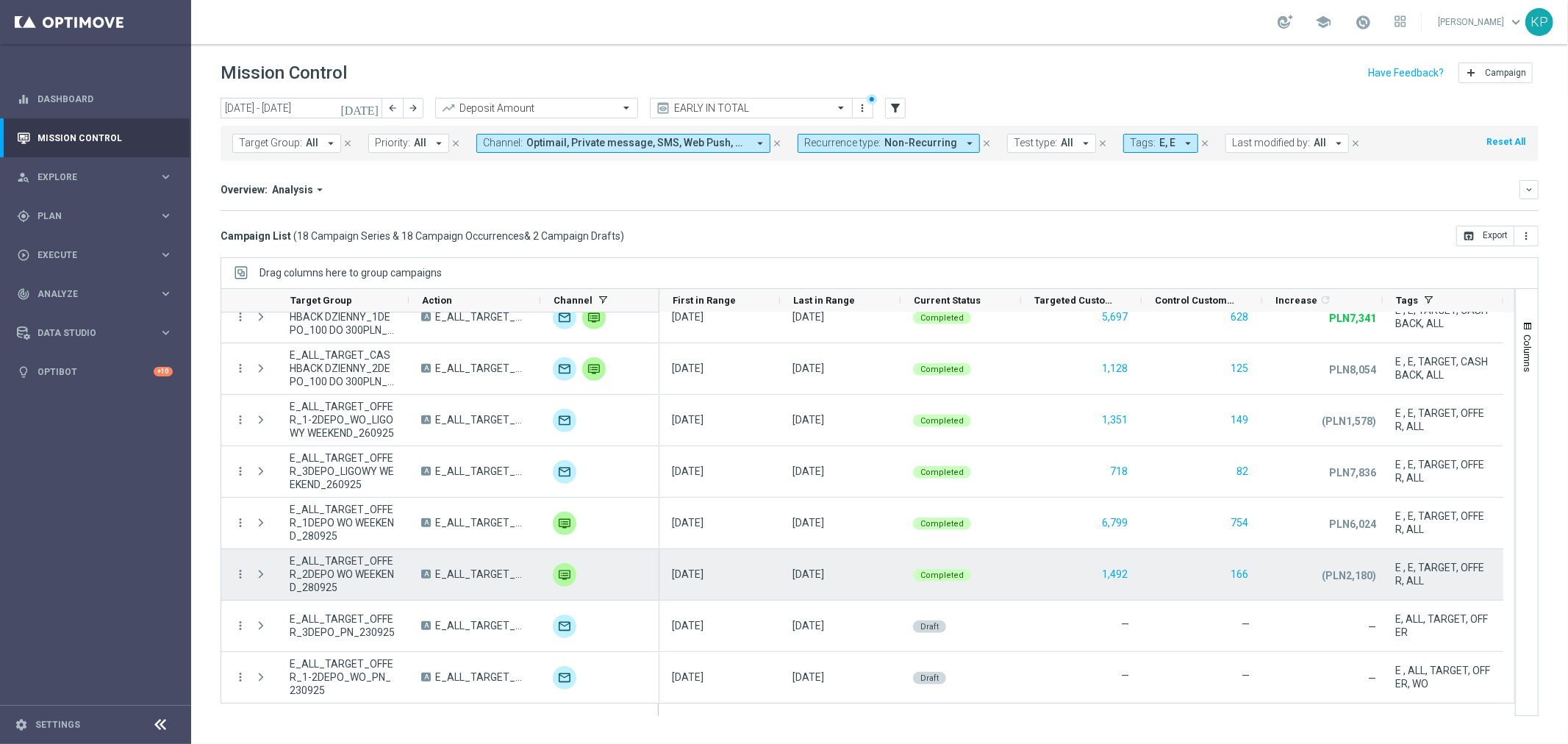
click at [279, 560] on div "E_ALL_TARGET_OFFER_2DEPO WO WEEKEND_280925" at bounding box center [343, 574] width 131 height 51
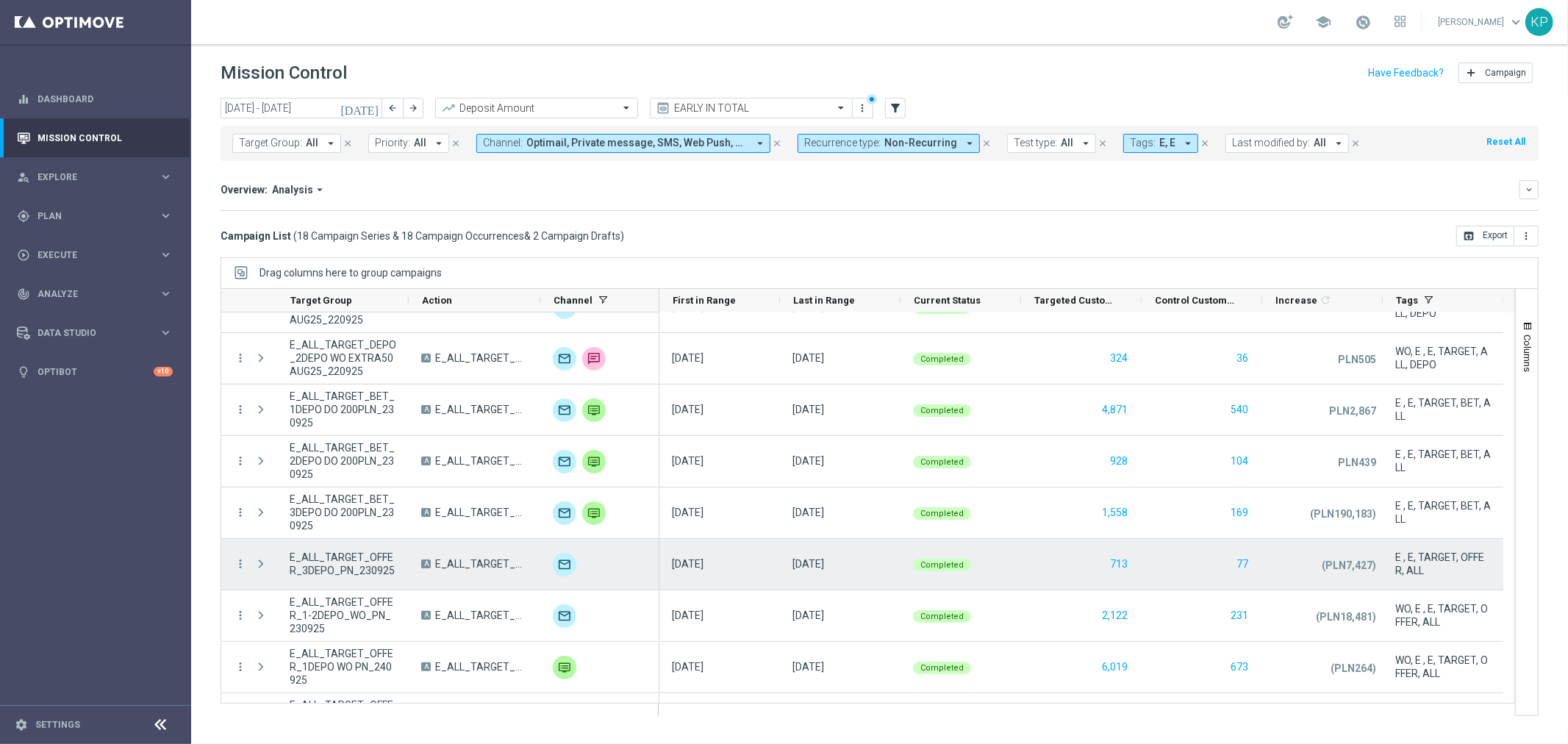
scroll to position [0, 0]
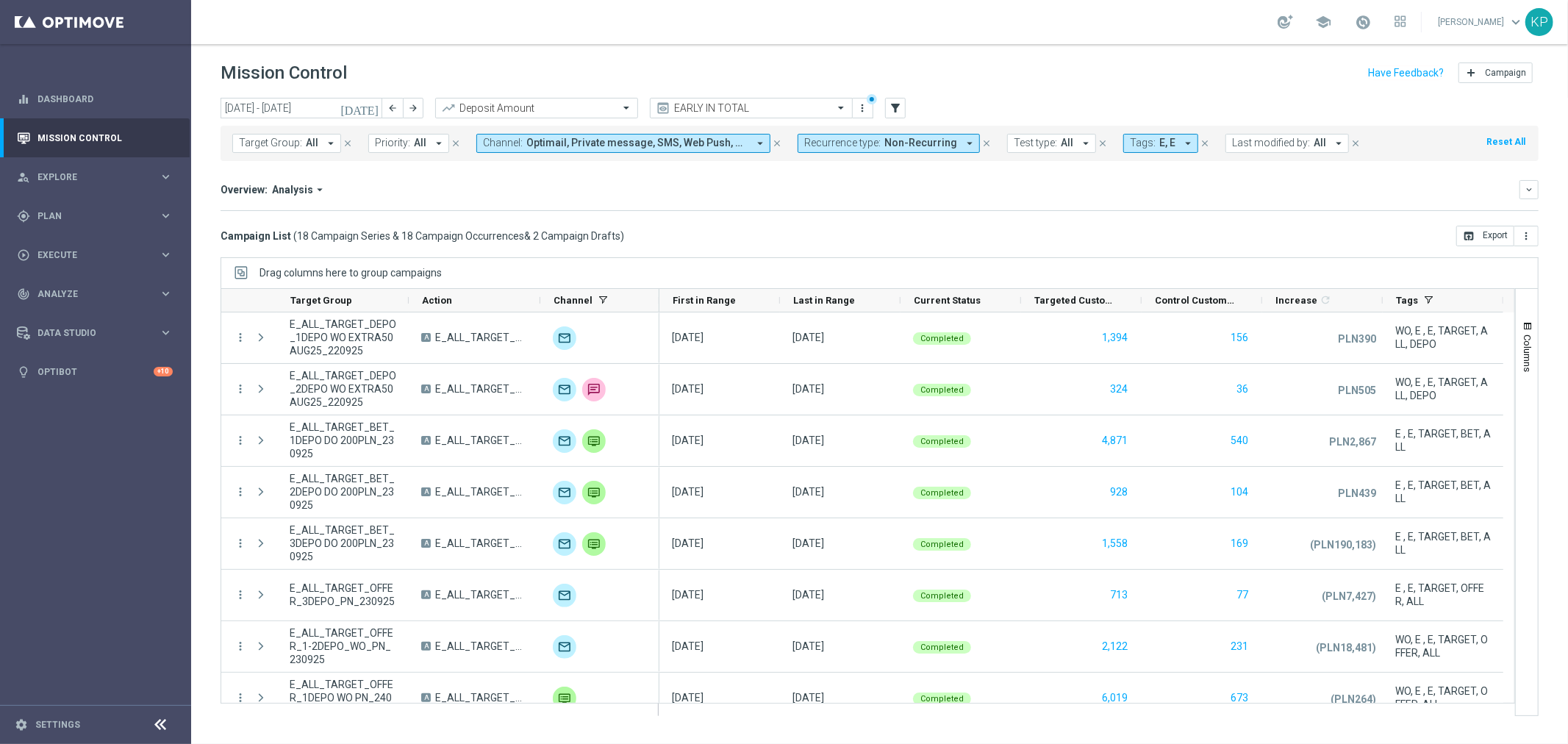
click at [677, 204] on div "Overview: Analysis arrow_drop_down keyboard_arrow_down Increase In Deposit Amou…" at bounding box center [879, 195] width 1318 height 31
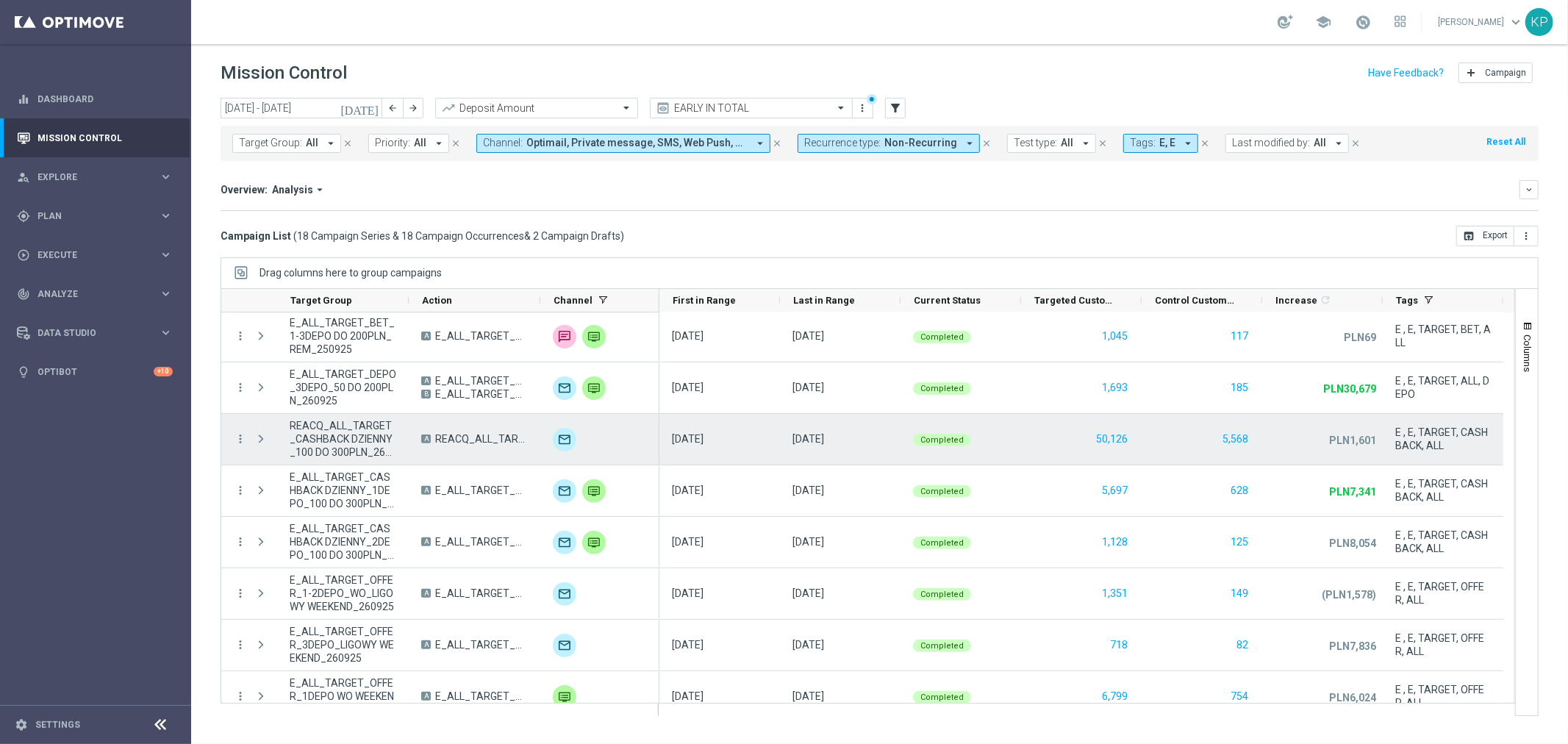
scroll to position [638, 0]
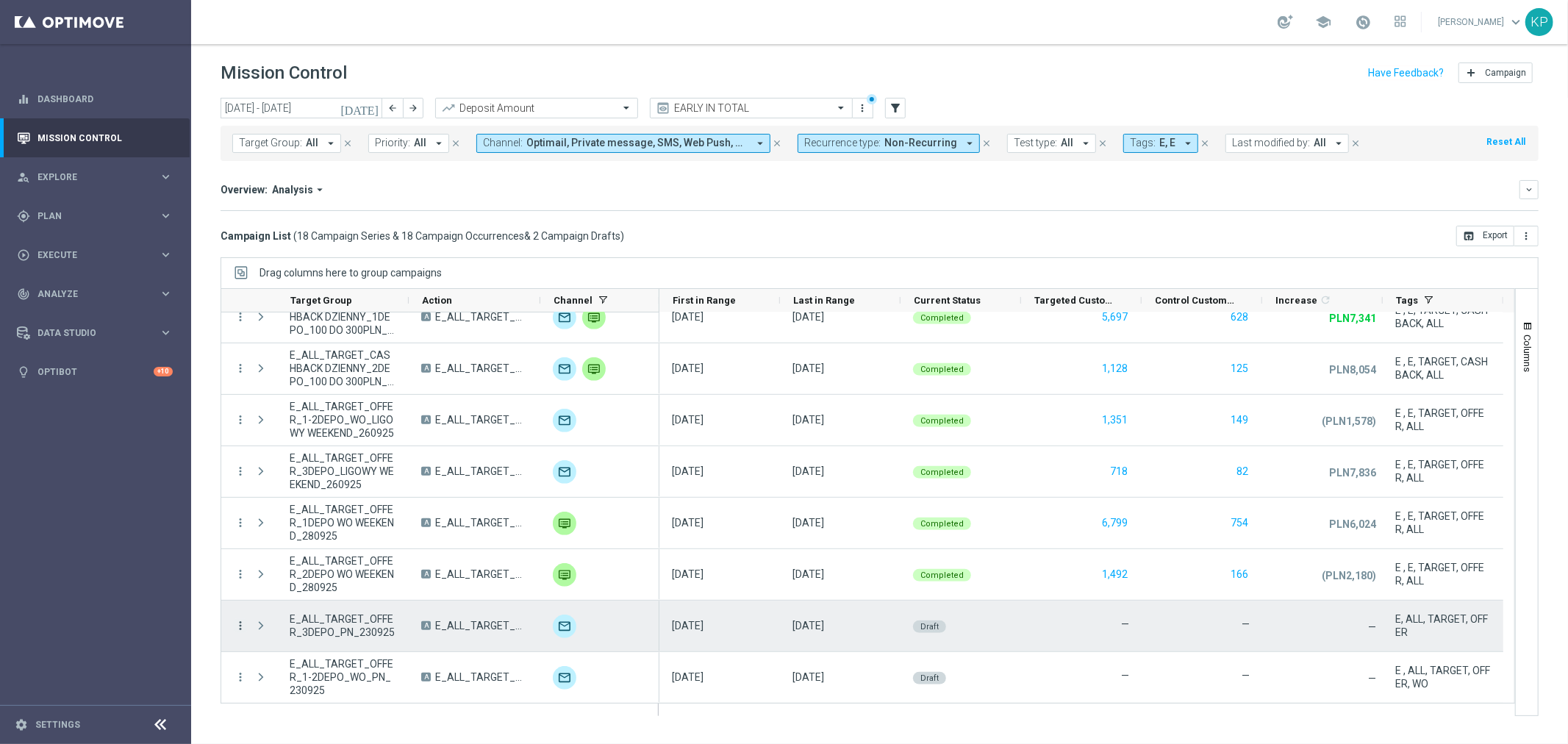
click at [240, 625] on icon "more_vert" at bounding box center [240, 625] width 13 height 13
click at [265, 636] on div "list" at bounding box center [257, 635] width 22 height 10
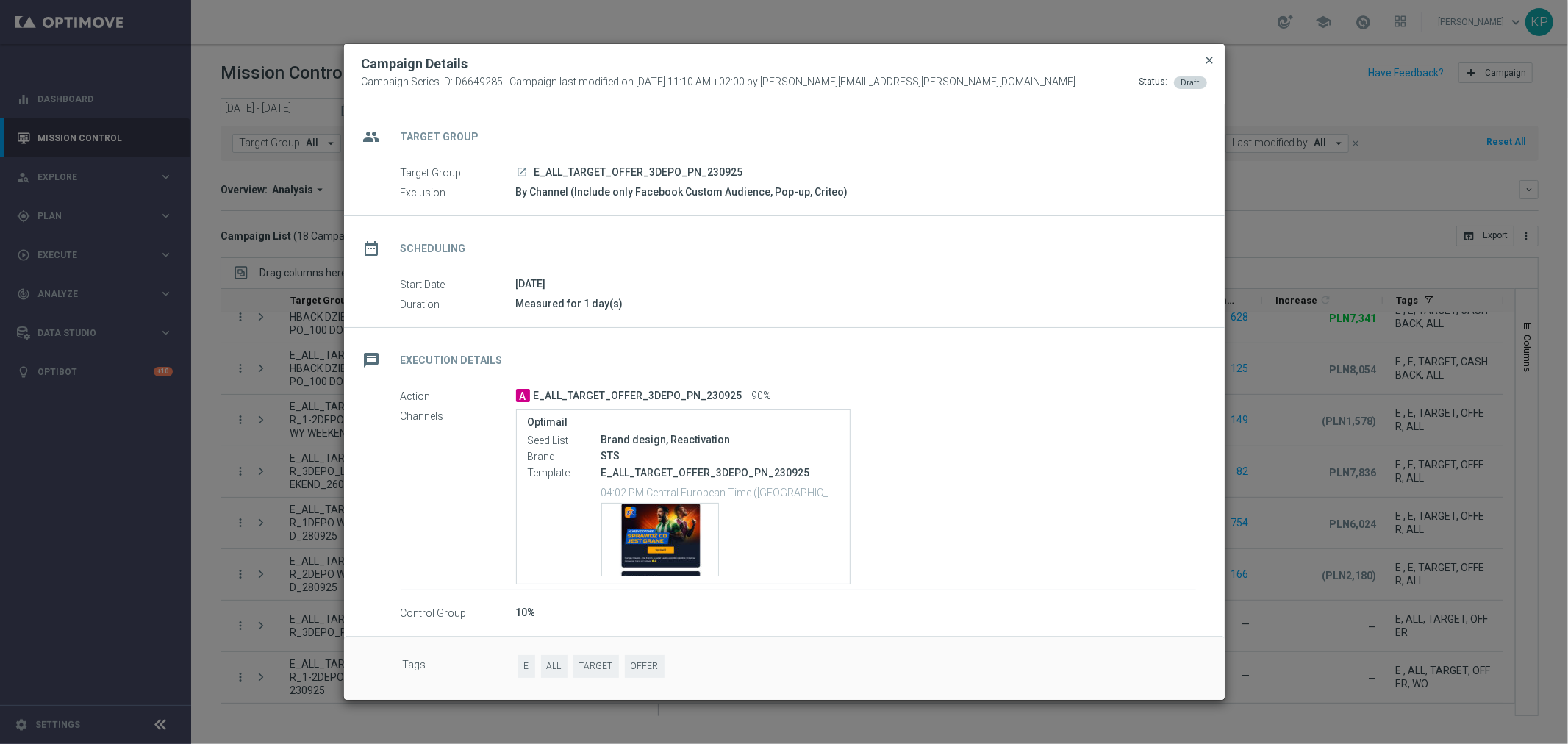
click at [1208, 63] on span "close" at bounding box center [1209, 59] width 11 height 11
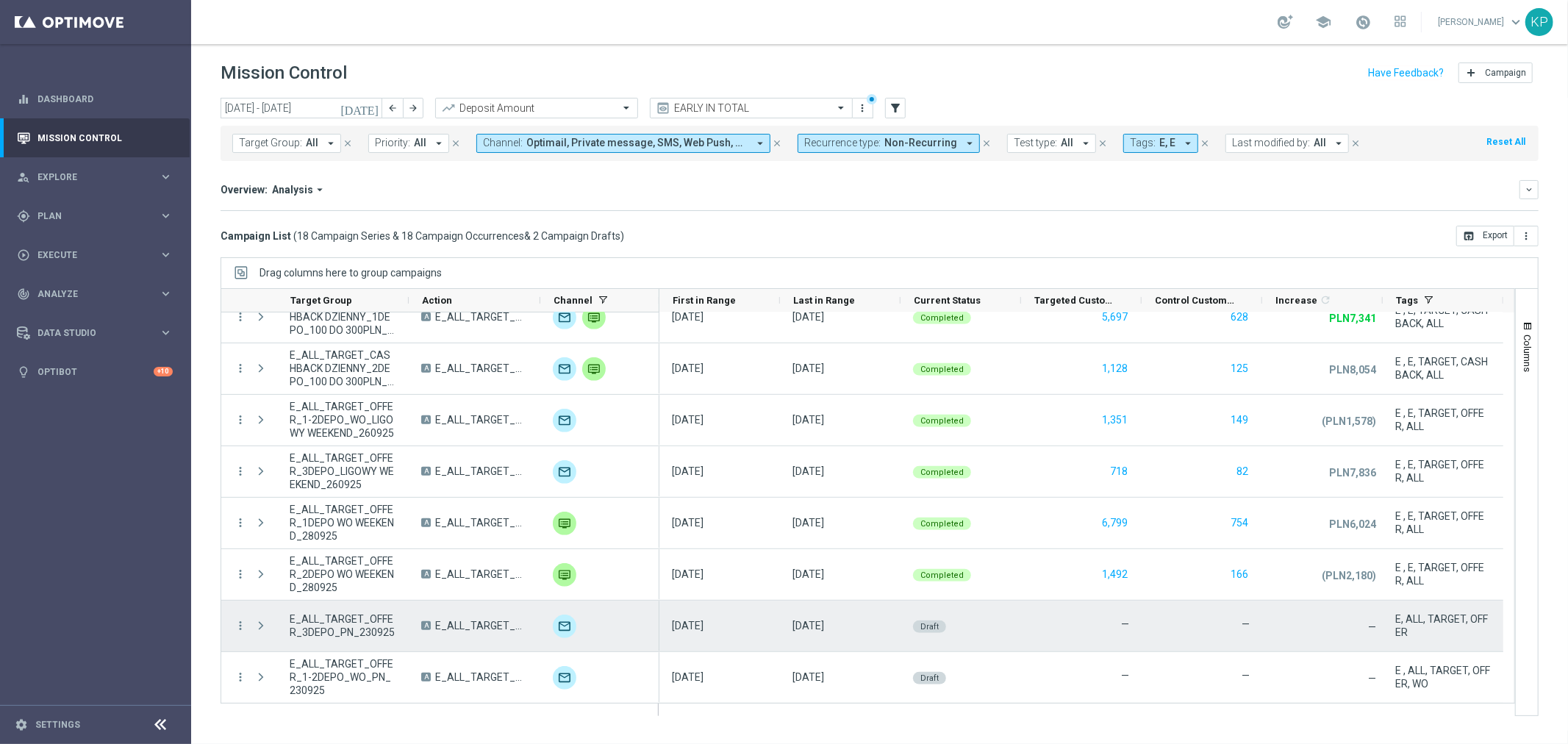
click at [456, 627] on span "E_ALL_TARGET_OFFER_3DEPO_PN_230925" at bounding box center [482, 625] width 93 height 13
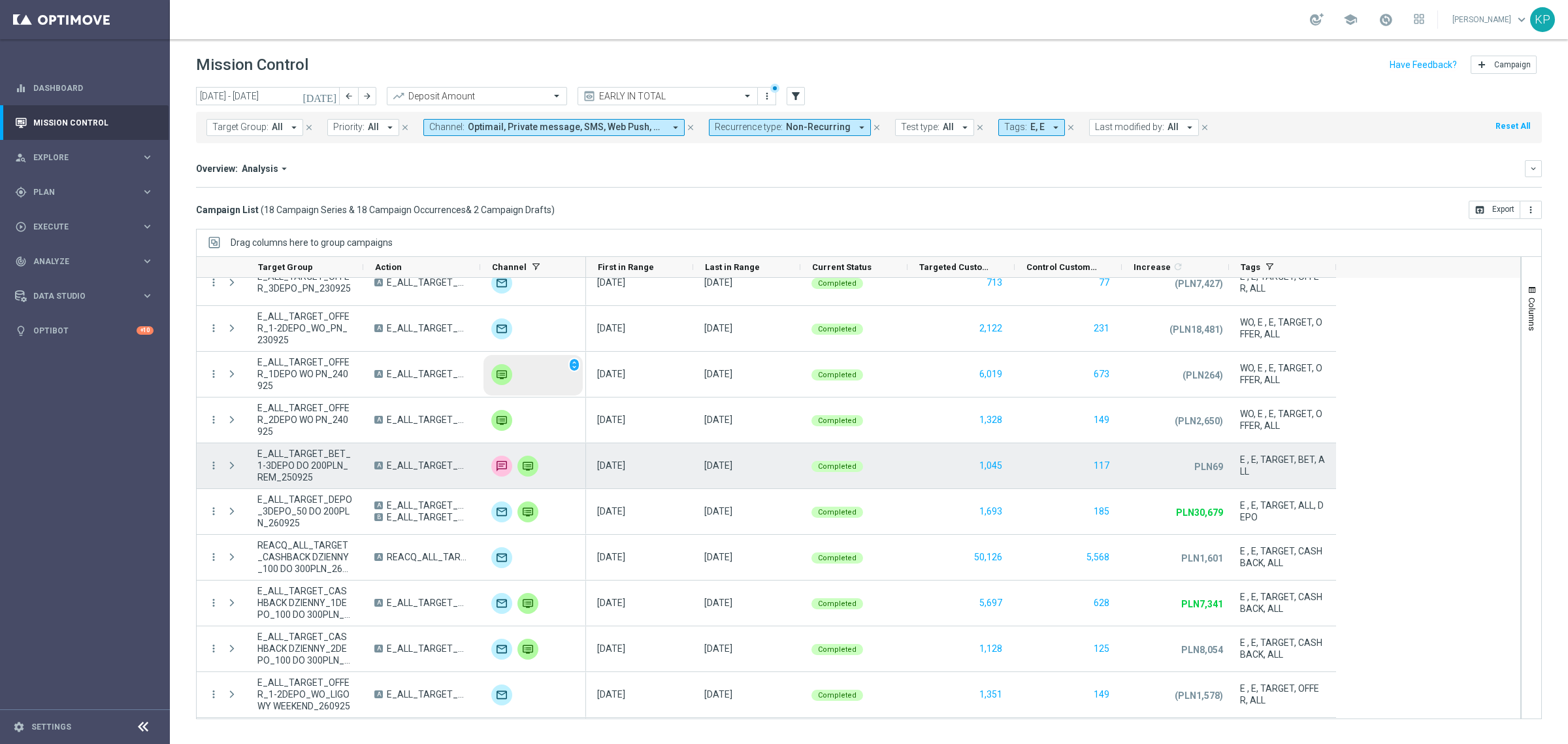
scroll to position [229, 0]
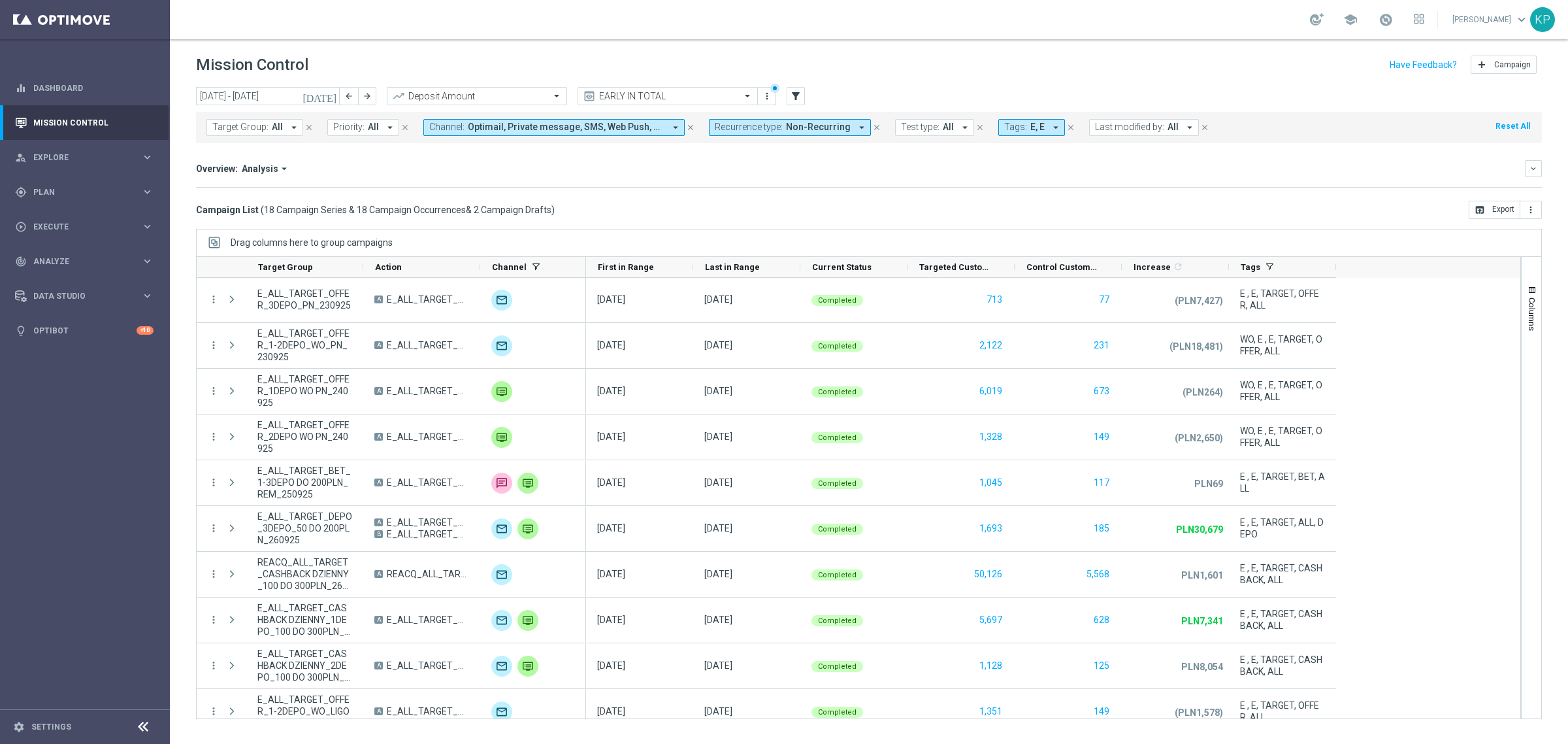
click at [283, 129] on button "Target Group: All arrow_drop_down" at bounding box center [255, 127] width 96 height 17
click at [291, 200] on div "E_ALL_TARGET_OFFER_3DEPO_PN_230925" at bounding box center [320, 210] width 215 height 21
type input "E_ALL_TARGET_OFFER_3DEPO_PN_230925"
click at [539, 201] on div "Campaign List ( 18 Campaign Series & 18 Campaign Occurrences & 2 Campaign Draft…" at bounding box center [869, 210] width 1346 height 19
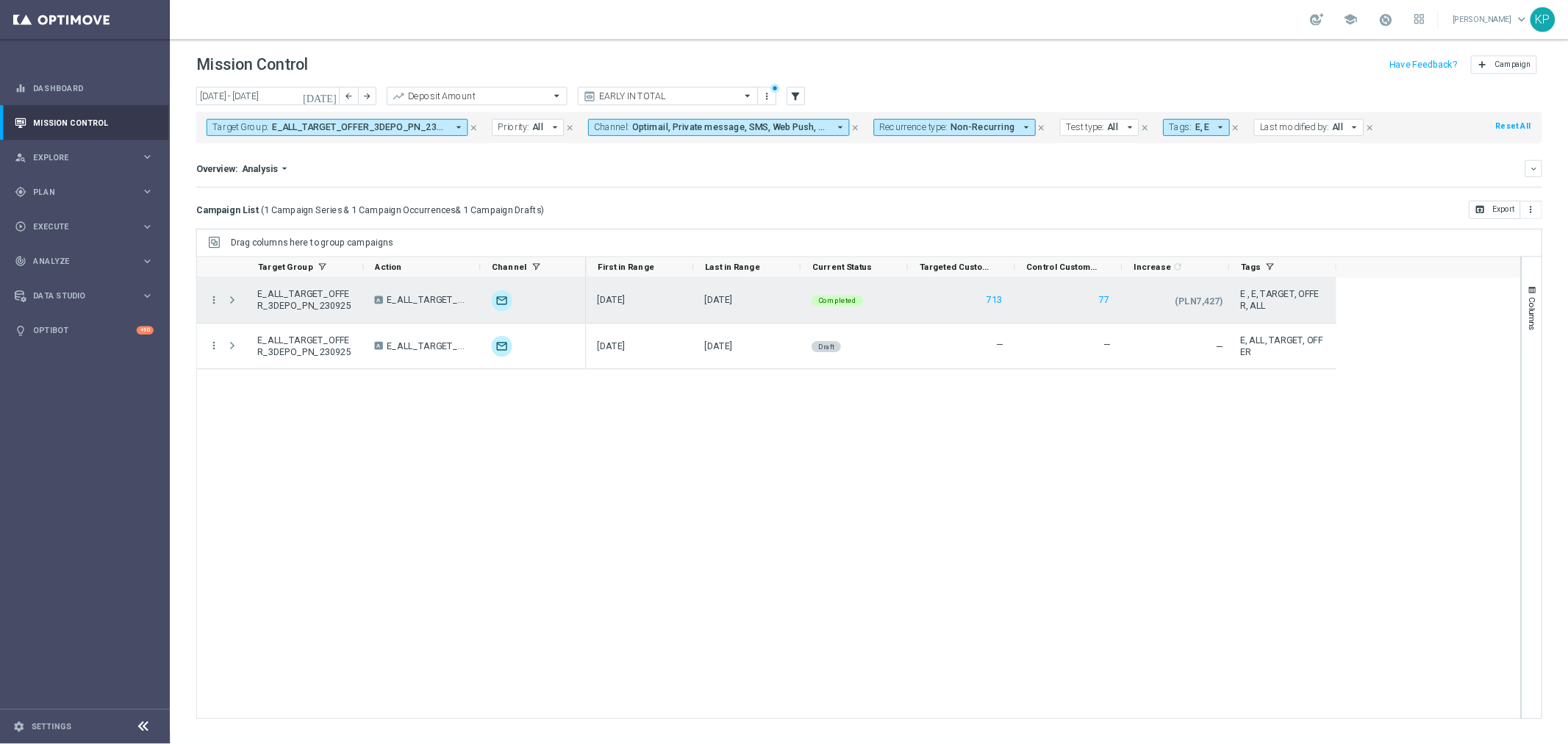
scroll to position [0, 0]
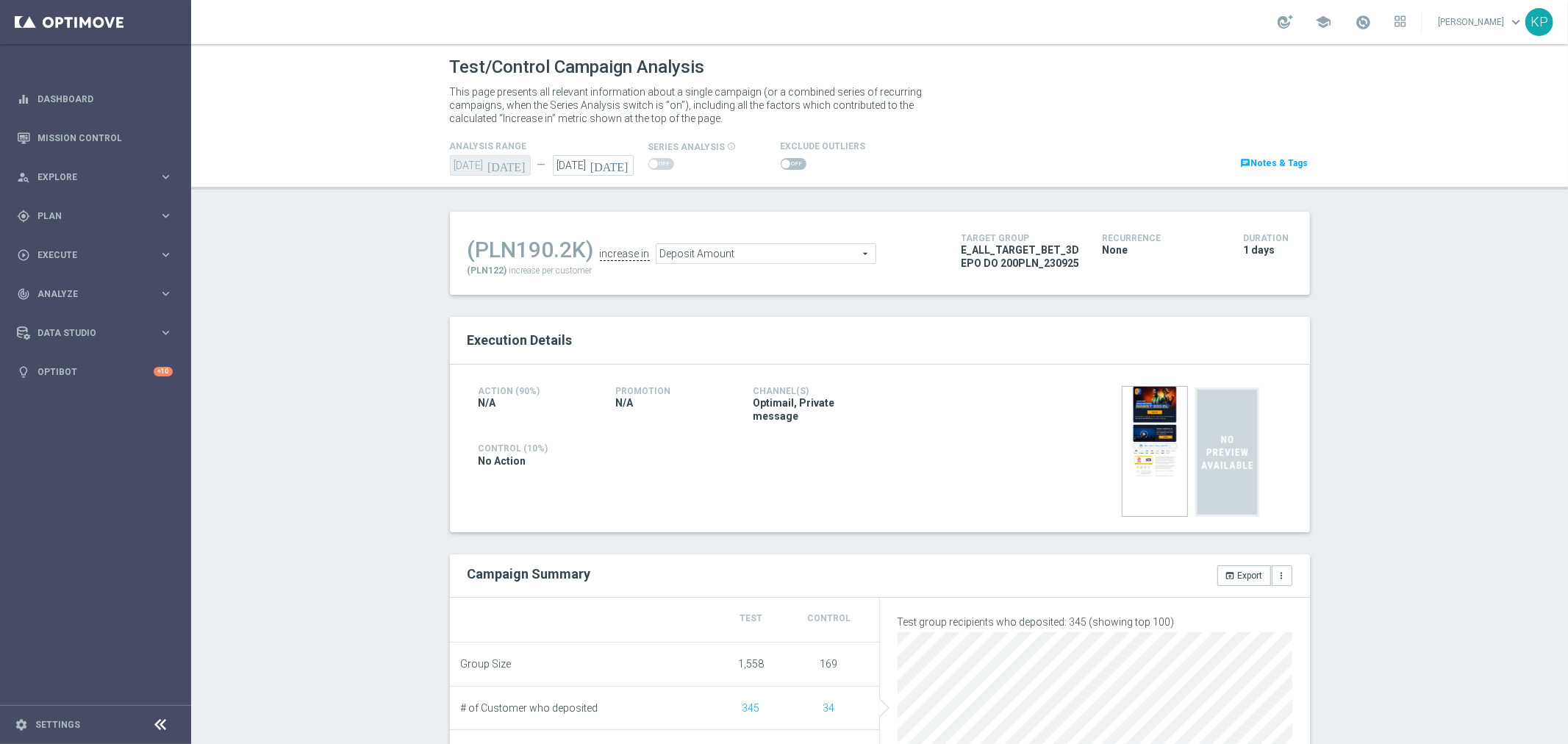
click at [782, 164] on span at bounding box center [786, 163] width 9 height 9
click at [781, 164] on input "checkbox" at bounding box center [793, 163] width 25 height 11
click at [781, 164] on span at bounding box center [793, 163] width 25 height 11
click at [781, 164] on input "checkbox" at bounding box center [793, 163] width 25 height 11
checkbox input "false"
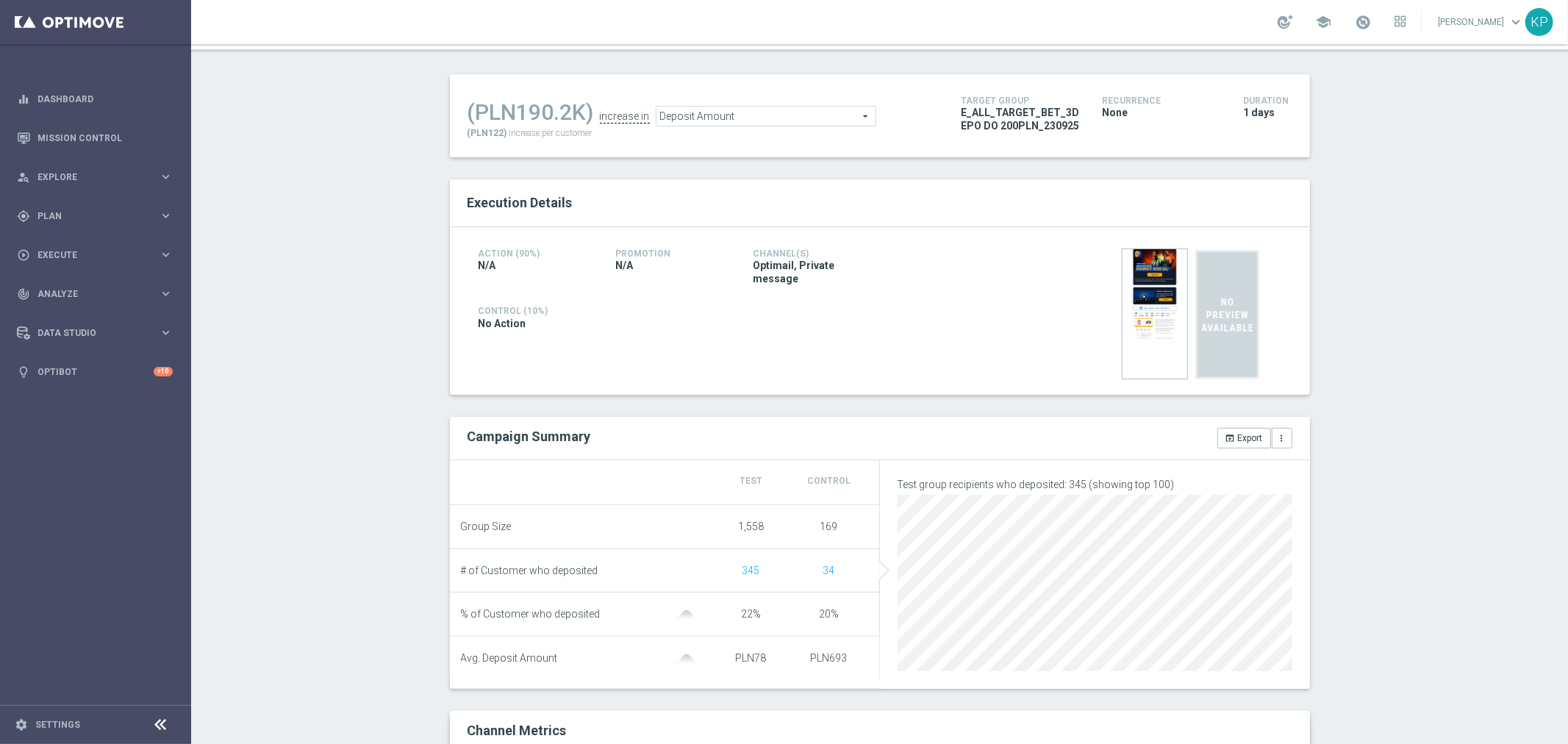
scroll to position [326, 0]
